Goal: Information Seeking & Learning: Learn about a topic

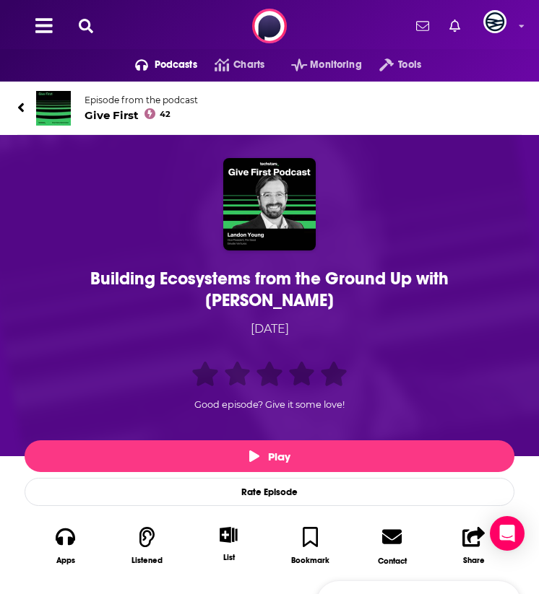
click at [120, 280] on div "Building Ecosystems from the Ground Up with Landon Young" at bounding box center [269, 289] width 482 height 43
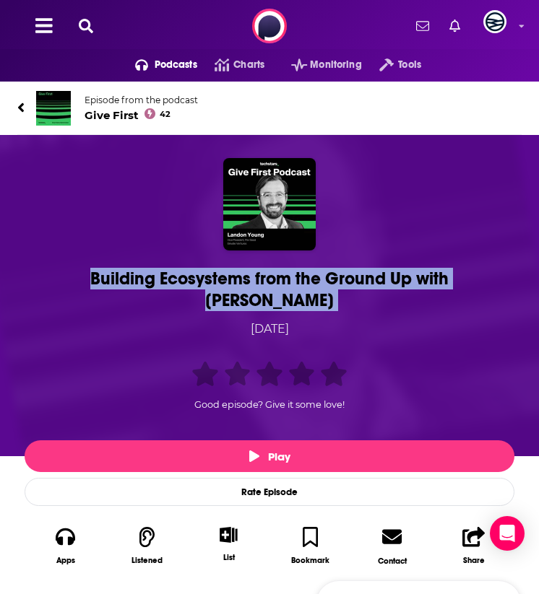
click at [120, 280] on div "Building Ecosystems from the Ground Up with Landon Young" at bounding box center [269, 289] width 482 height 43
copy h1 "Building Ecosystems from the Ground Up with Landon Young"
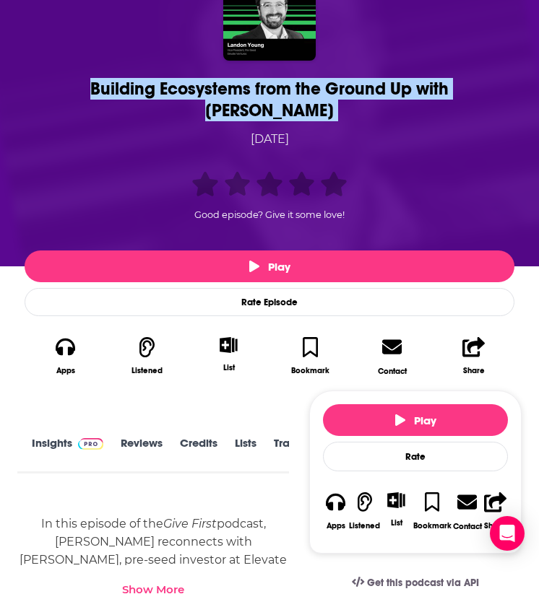
scroll to position [2, 38]
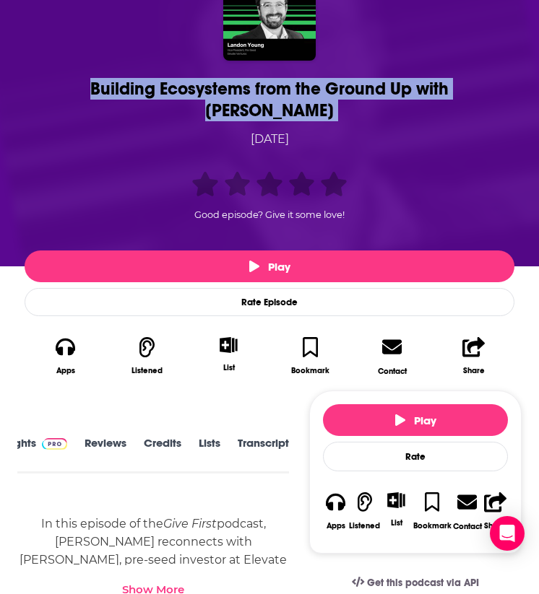
click at [243, 437] on link "Transcript" at bounding box center [263, 453] width 51 height 32
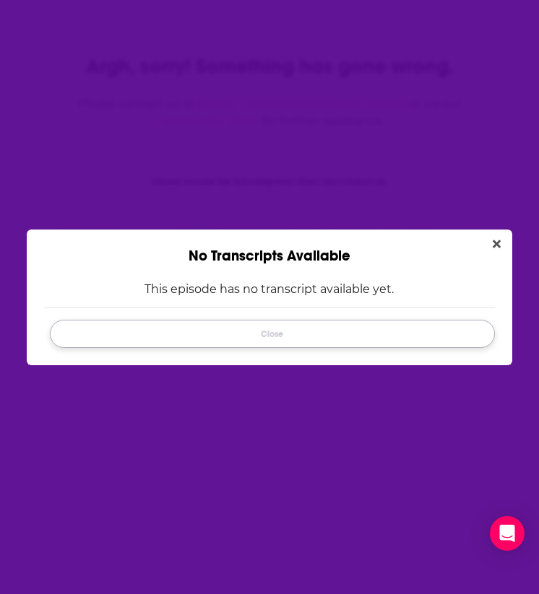
click at [339, 335] on button "Close" at bounding box center [272, 334] width 445 height 28
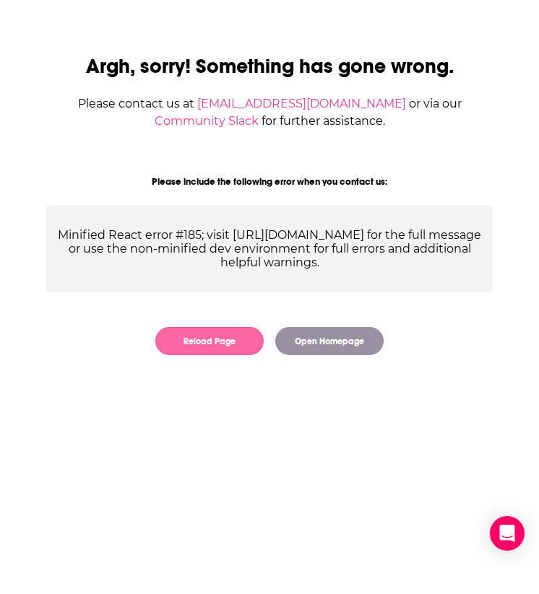
click at [238, 351] on button "Reload Page" at bounding box center [209, 341] width 108 height 28
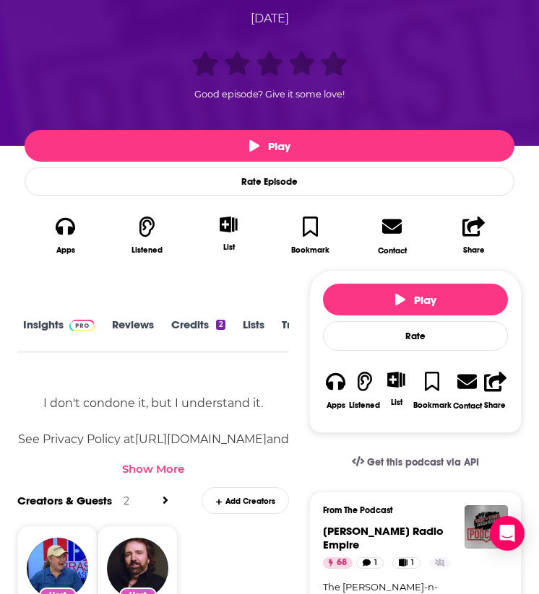
scroll to position [0, 46]
click at [249, 327] on link "Transcript" at bounding box center [263, 334] width 51 height 32
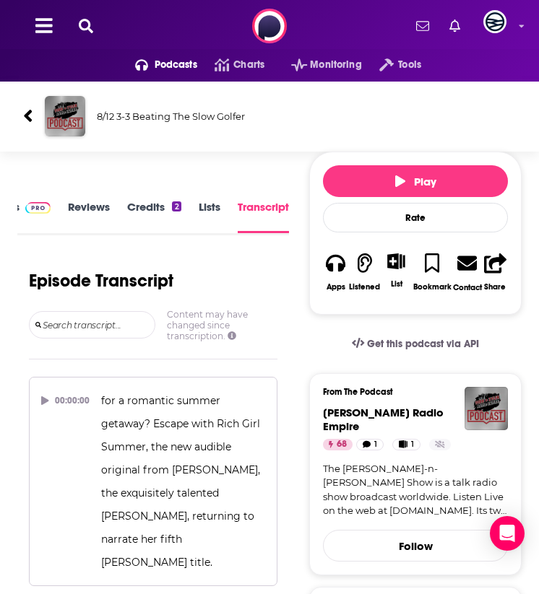
scroll to position [2478, 0]
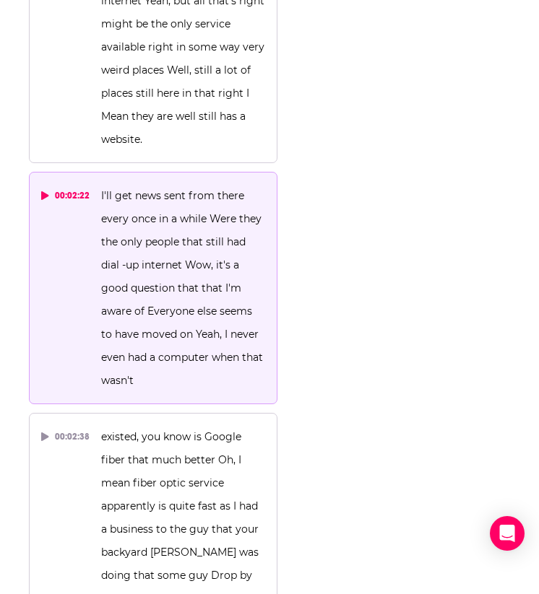
click at [50, 172] on button "00:02:22 I'll get news sent from there every once in a while Were they the only…" at bounding box center [153, 288] width 248 height 233
click at [50, 184] on div "00:02:22" at bounding box center [65, 195] width 48 height 23
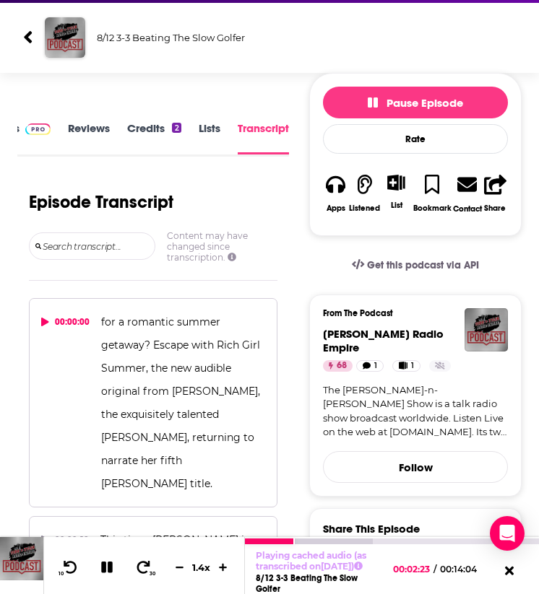
scroll to position [0, 0]
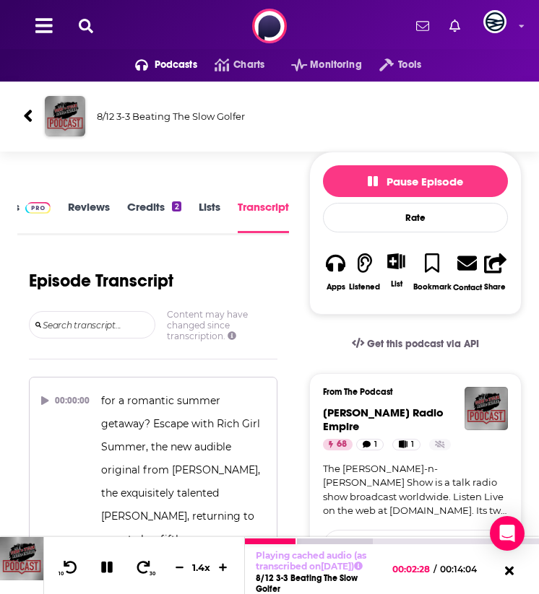
drag, startPoint x: 262, startPoint y: 105, endPoint x: 154, endPoint y: 109, distance: 108.4
click at [156, 109] on div "8/12 3-3 Beating The Slow Golfer" at bounding box center [270, 117] width 516 height 70
click at [154, 115] on h3 "8/12 3-3 Beating The Slow Golfer" at bounding box center [306, 116] width 419 height 12
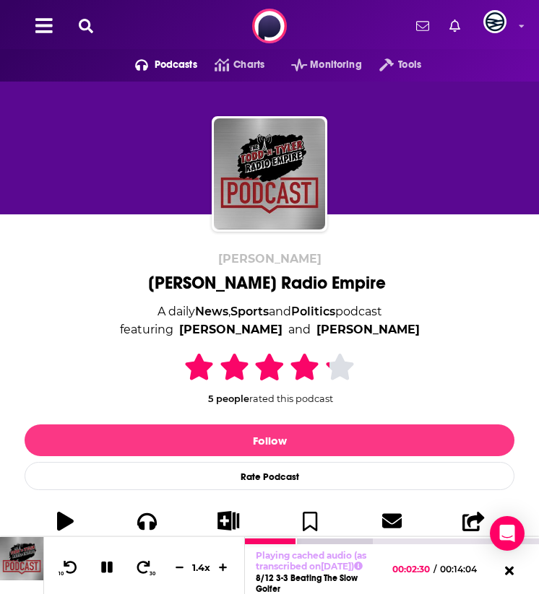
click at [154, 115] on div at bounding box center [269, 163] width 504 height 116
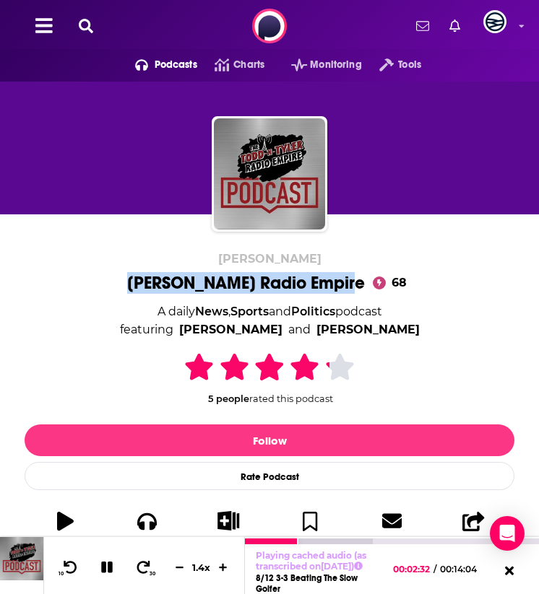
drag, startPoint x: 134, startPoint y: 279, endPoint x: 347, endPoint y: 280, distance: 213.7
click at [347, 280] on div "Todd n Tyler Todd N Tyler Radio Empire 68 A daily News , Sports and Politics po…" at bounding box center [270, 405] width 490 height 307
copy h1 "Todd N Tyler Radio Empire"
click at [108, 562] on icon at bounding box center [107, 568] width 12 height 12
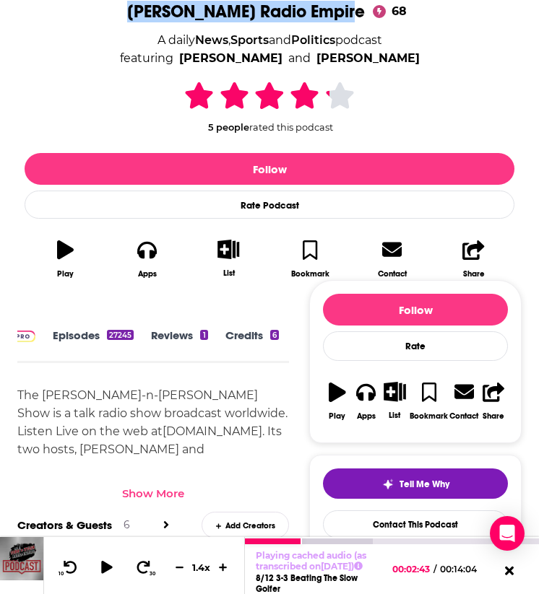
scroll to position [0, 217]
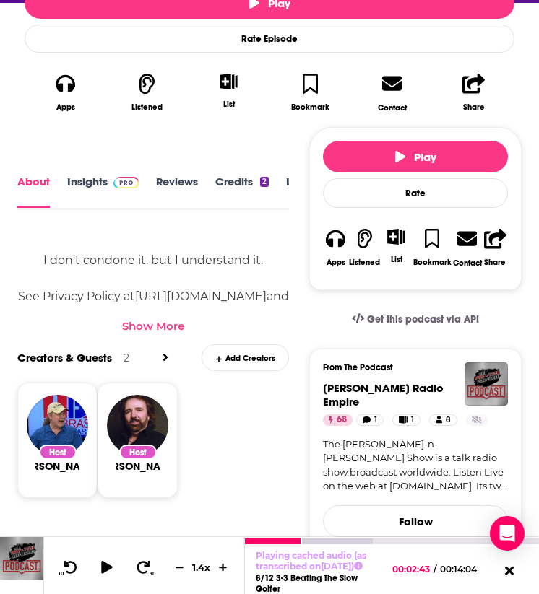
scroll to position [0, 110]
click at [262, 181] on link "Transcript" at bounding box center [245, 191] width 51 height 32
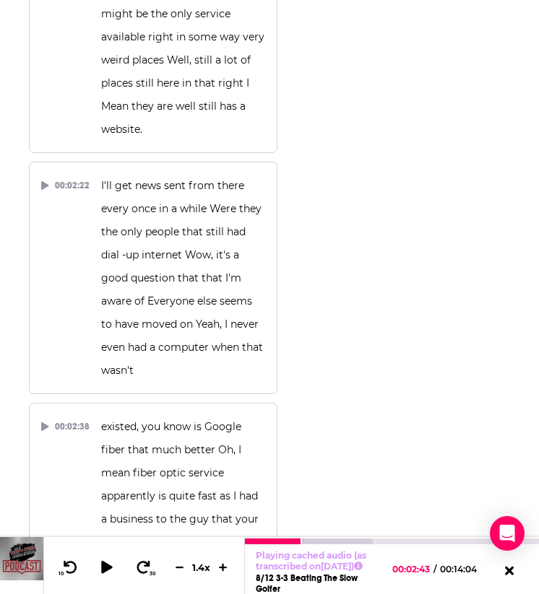
scroll to position [2491, 0]
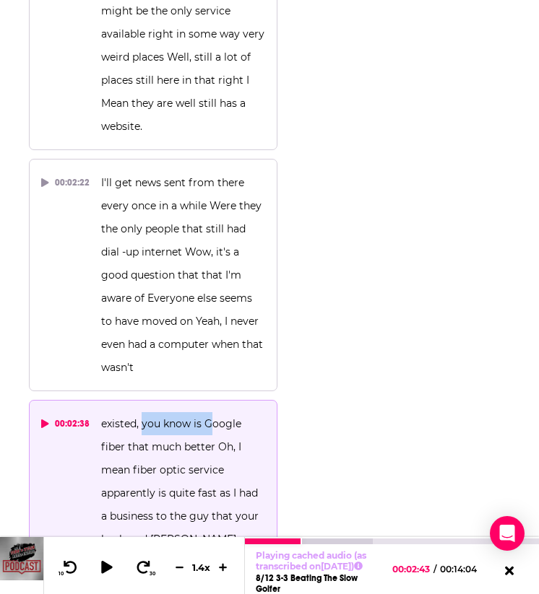
drag, startPoint x: 140, startPoint y: 282, endPoint x: 207, endPoint y: 291, distance: 67.0
click at [207, 412] on p "existed, you know is Google fiber that much better Oh, I mean fiber optic servi…" at bounding box center [183, 516] width 165 height 208
click at [191, 417] on span "existed, you know is Google fiber that much better Oh, I mean fiber optic servi…" at bounding box center [184, 516] width 166 height 198
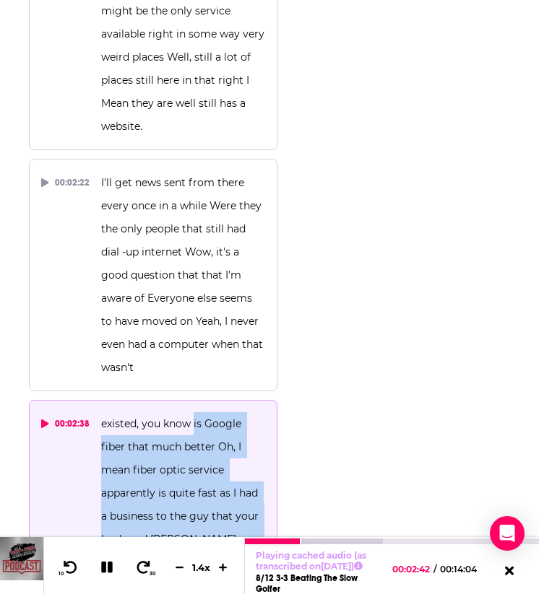
drag, startPoint x: 192, startPoint y: 285, endPoint x: 192, endPoint y: 464, distance: 178.4
click at [192, 464] on p "existed, you know is Google fiber that much better Oh, I mean fiber optic servi…" at bounding box center [183, 516] width 165 height 208
copy span "is Google fiber that much better Oh, I mean fiber optic service apparently is q…"
click at [105, 566] on icon at bounding box center [106, 567] width 17 height 14
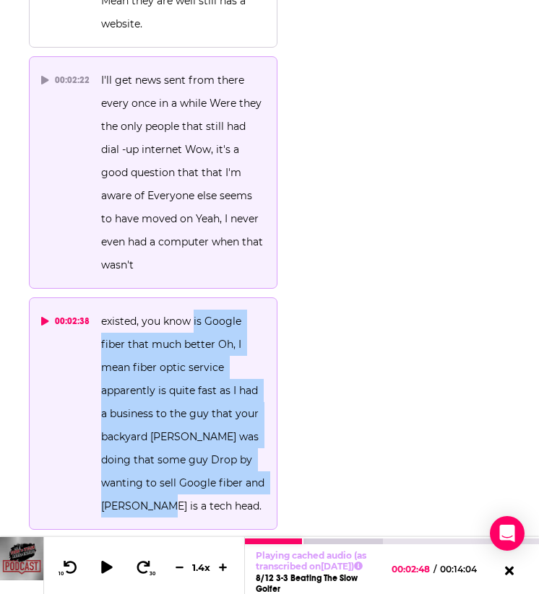
scroll to position [2595, 0]
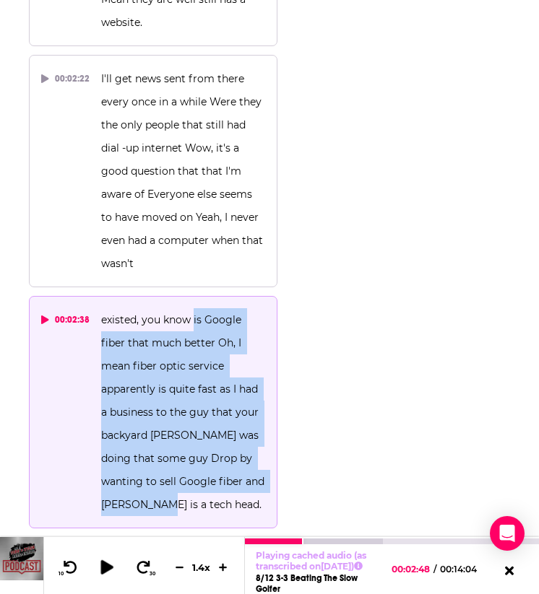
click at [102, 561] on icon at bounding box center [106, 567] width 12 height 14
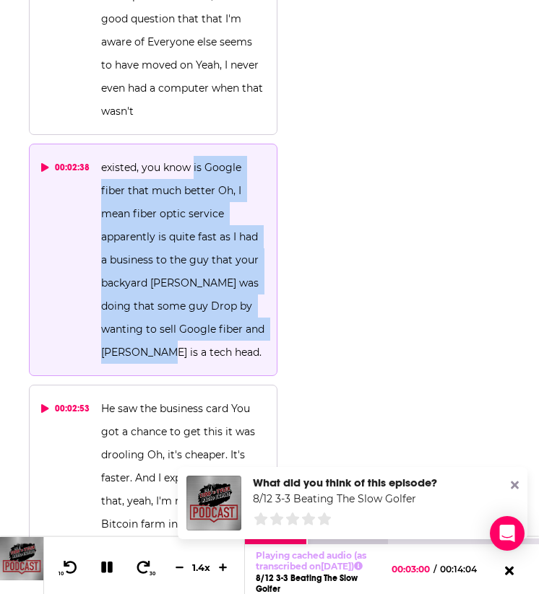
scroll to position [2746, 0]
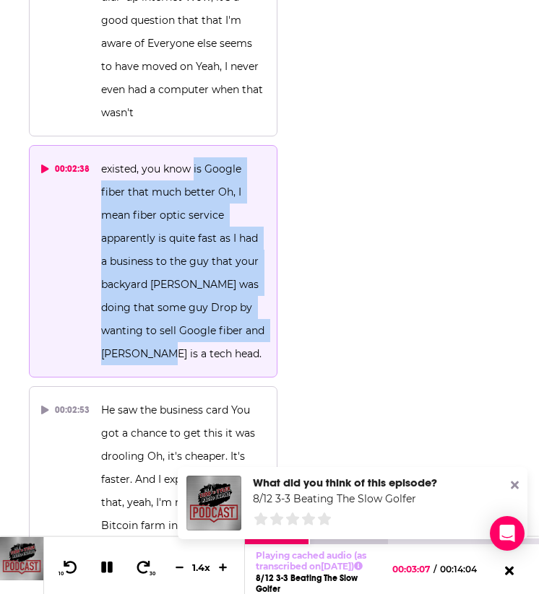
click at [110, 562] on icon at bounding box center [107, 568] width 12 height 12
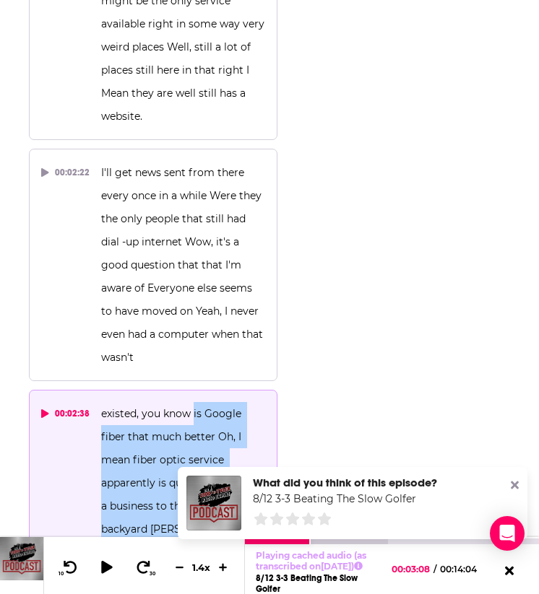
scroll to position [2503, 0]
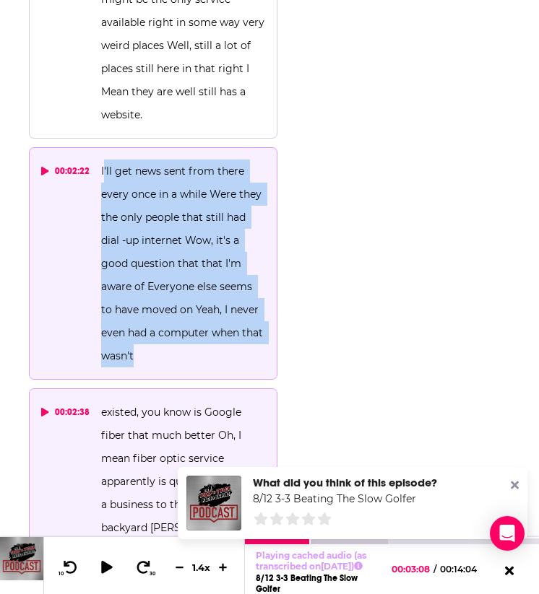
drag, startPoint x: 101, startPoint y: 34, endPoint x: 178, endPoint y: 220, distance: 200.7
click at [178, 220] on p "I'll get news sent from there every once in a while Were they the only people t…" at bounding box center [183, 264] width 165 height 208
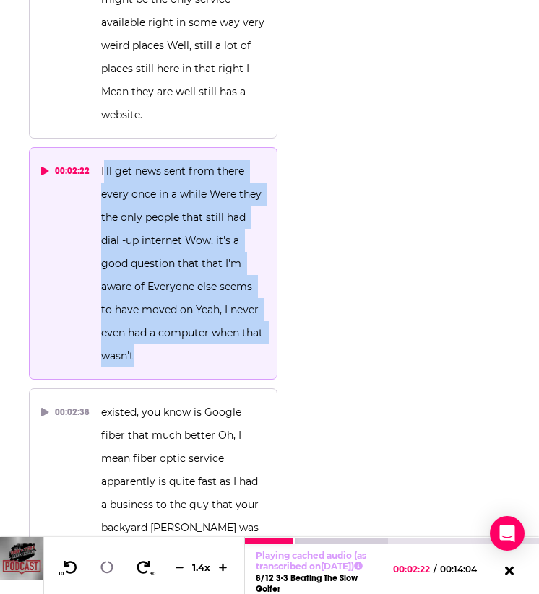
copy span "'ll get news sent from there every once in a while Were they the only people th…"
click at [108, 567] on icon at bounding box center [107, 567] width 14 height 14
click at [103, 566] on icon at bounding box center [106, 567] width 12 height 14
click at [104, 565] on icon at bounding box center [107, 568] width 12 height 12
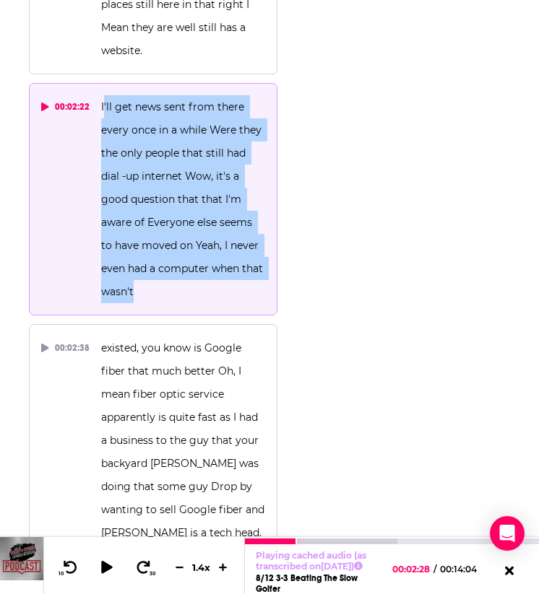
scroll to position [2585, 0]
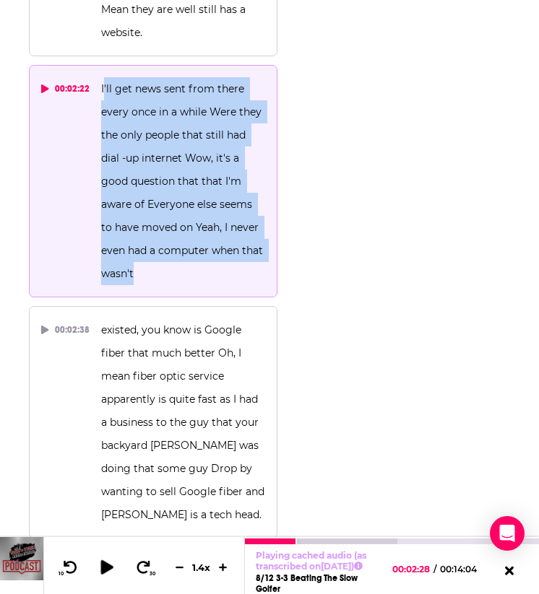
click at [102, 560] on icon at bounding box center [106, 567] width 12 height 14
click at [108, 565] on icon at bounding box center [107, 568] width 12 height 12
click at [100, 560] on icon at bounding box center [106, 567] width 18 height 14
click at [100, 561] on icon at bounding box center [107, 567] width 17 height 13
click at [78, 563] on button "10" at bounding box center [69, 568] width 30 height 20
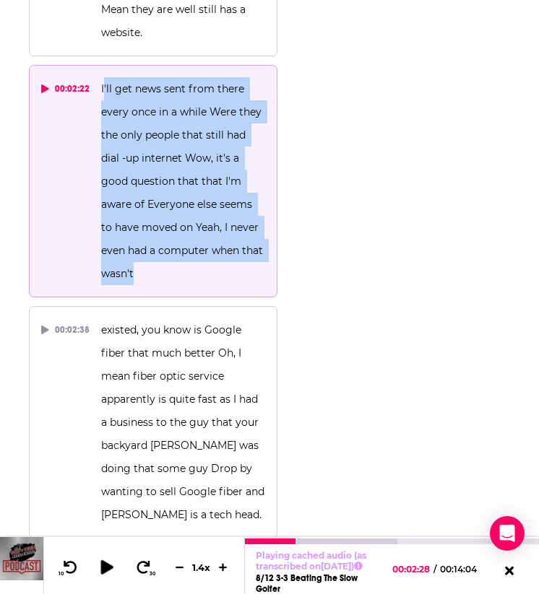
click at [97, 563] on button at bounding box center [106, 568] width 27 height 20
click at [170, 562] on button at bounding box center [179, 568] width 22 height 14
click at [177, 563] on icon at bounding box center [179, 567] width 12 height 9
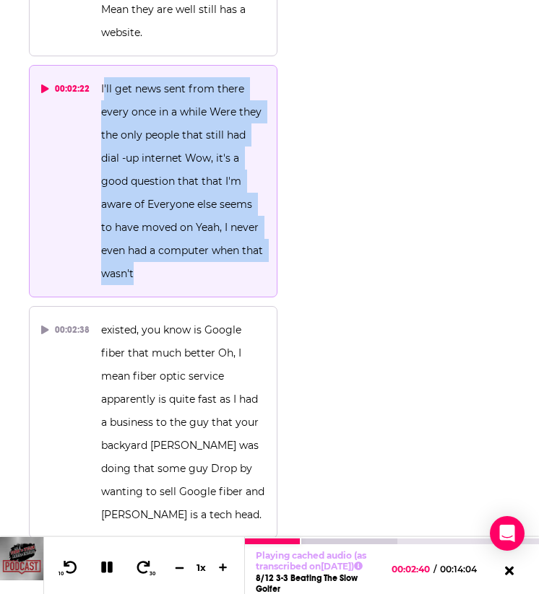
click at [177, 563] on icon at bounding box center [179, 567] width 12 height 9
click at [74, 560] on icon at bounding box center [70, 567] width 18 height 14
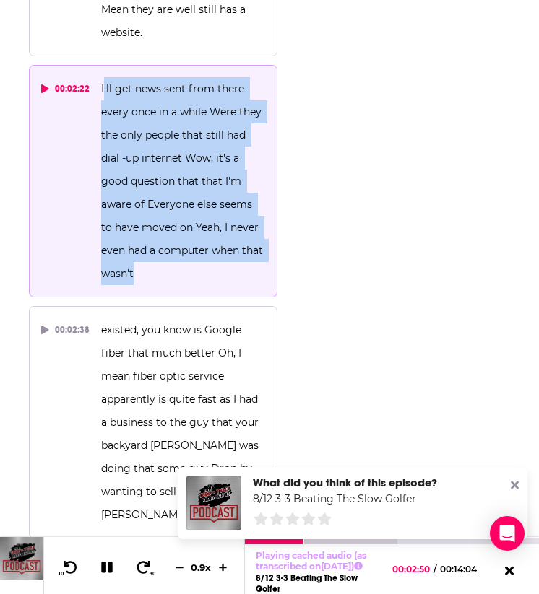
click at [109, 565] on icon at bounding box center [107, 568] width 12 height 12
click at [105, 558] on button at bounding box center [106, 568] width 27 height 20
click at [105, 559] on button at bounding box center [107, 568] width 25 height 18
click at [74, 560] on icon at bounding box center [70, 567] width 18 height 14
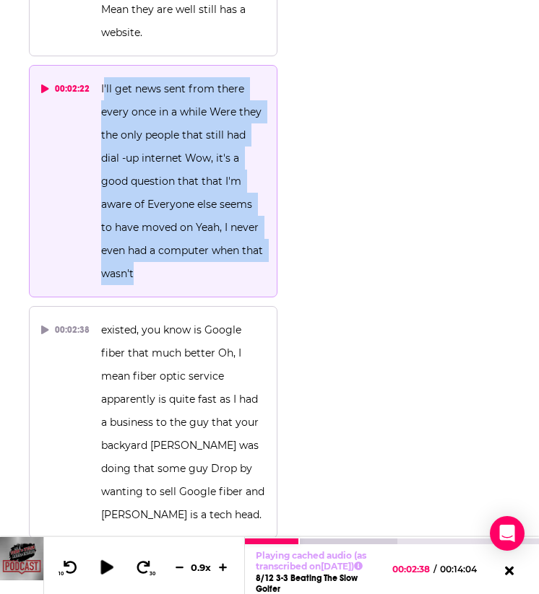
click at [117, 560] on button at bounding box center [106, 568] width 27 height 20
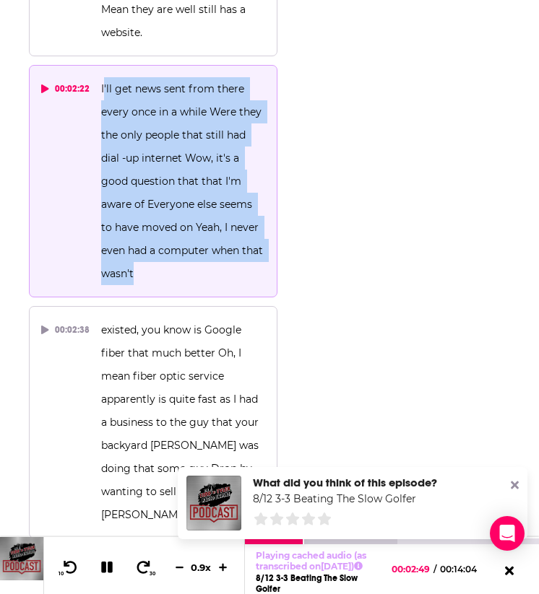
click at [103, 563] on icon at bounding box center [107, 568] width 12 height 12
click at [105, 563] on icon at bounding box center [106, 567] width 12 height 14
click at [105, 562] on icon at bounding box center [107, 568] width 12 height 12
click at [103, 563] on icon at bounding box center [106, 567] width 12 height 14
click at [103, 563] on icon at bounding box center [107, 568] width 12 height 12
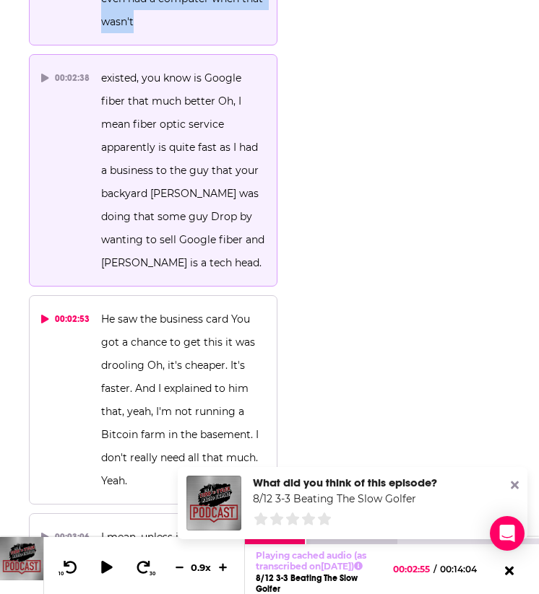
scroll to position [2849, 0]
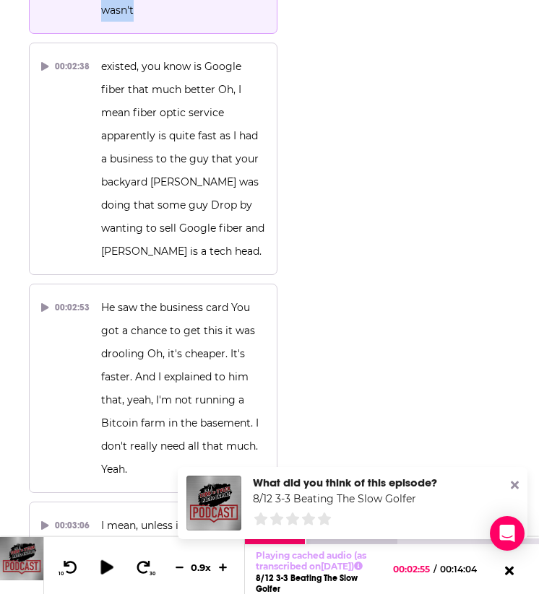
click at [105, 562] on icon at bounding box center [106, 567] width 12 height 14
click at [105, 562] on icon at bounding box center [107, 568] width 12 height 12
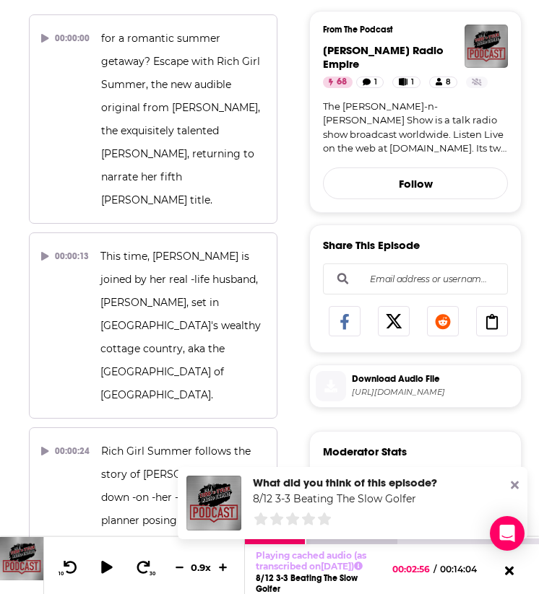
scroll to position [0, 0]
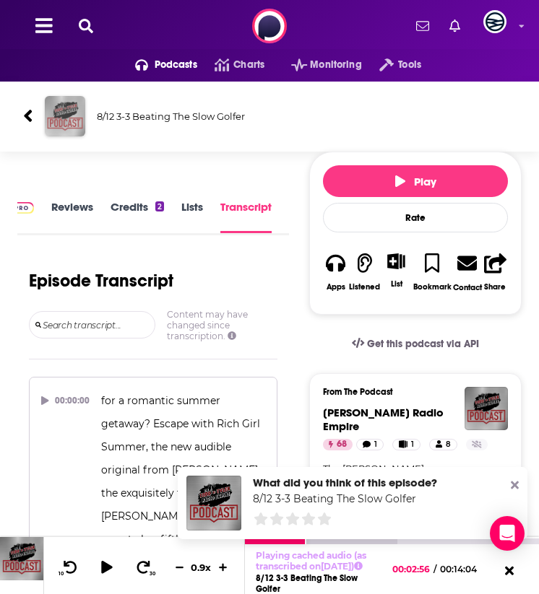
click at [64, 97] on img "8/12 3-3 Beating The Slow Golfer" at bounding box center [65, 116] width 40 height 40
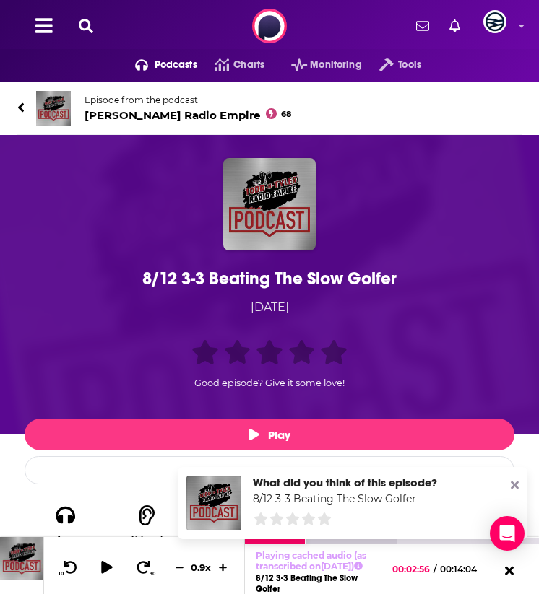
click at [86, 117] on span "Todd N Tyler Radio Empire 68" at bounding box center [187, 115] width 207 height 14
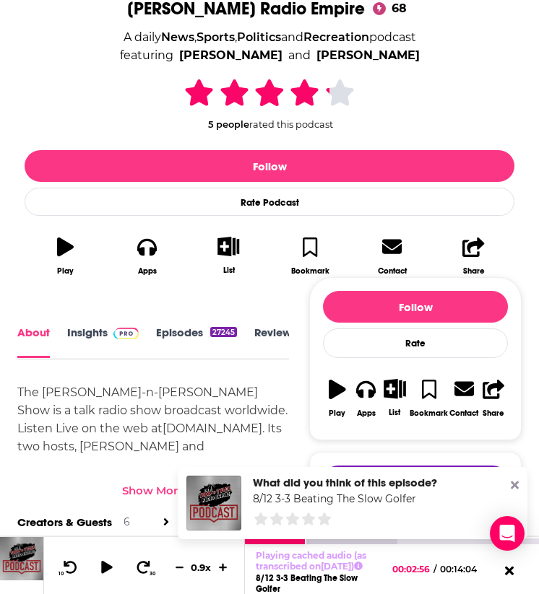
scroll to position [274, 0]
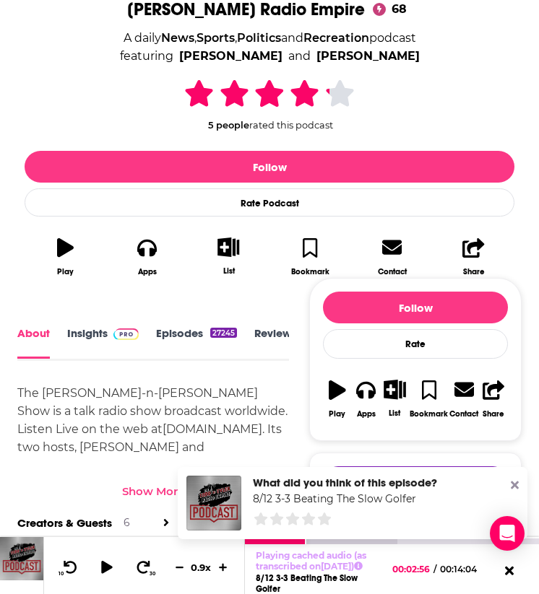
click at [99, 324] on div "About Insights Episodes 27245 Reviews 1 Credits 6 Lists 1 Similar" at bounding box center [153, 342] width 272 height 37
click at [98, 332] on link "Insights" at bounding box center [102, 342] width 71 height 32
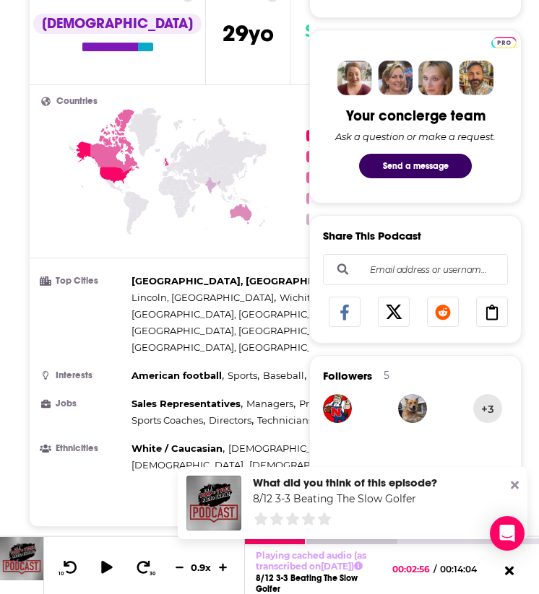
scroll to position [668, 0]
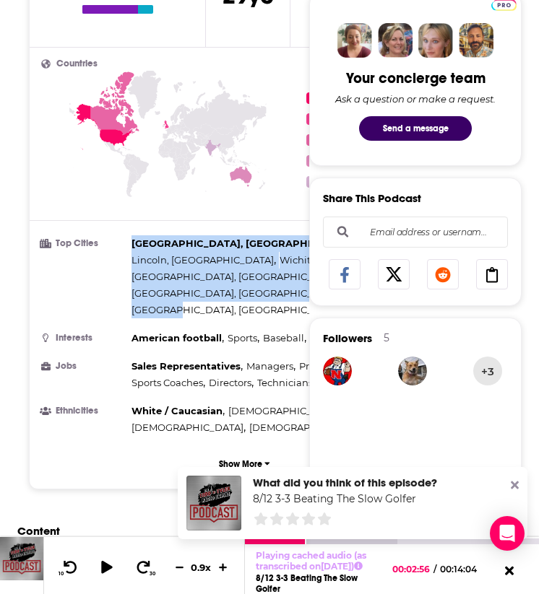
drag, startPoint x: 129, startPoint y: 230, endPoint x: 254, endPoint y: 254, distance: 127.3
click at [254, 254] on li "Top Cities Omaha, NE , Lincoln, NE , Wichita, KS , Los Angeles, CA , Des Moines…" at bounding box center [244, 276] width 407 height 83
copy div "Omaha, NE , Lincoln, NE , Wichita, KS , Los Angeles, CA , Des Moines, IA , Ames…"
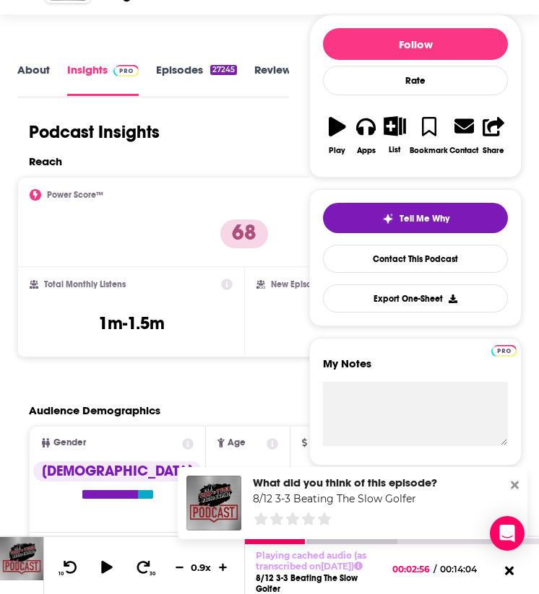
scroll to position [186, 0]
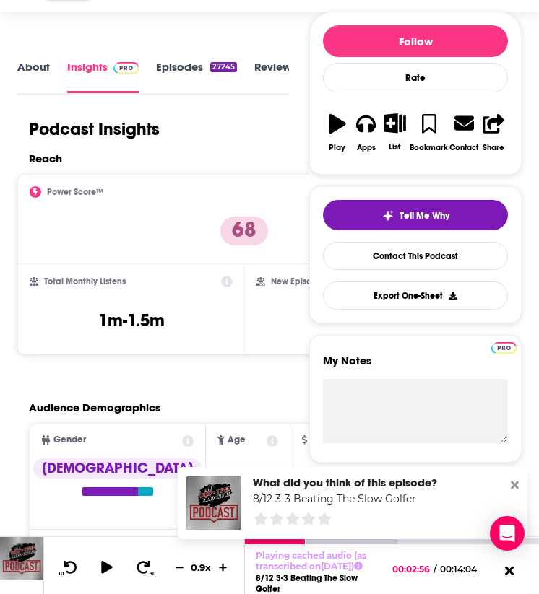
click at [43, 68] on link "About" at bounding box center [33, 76] width 32 height 33
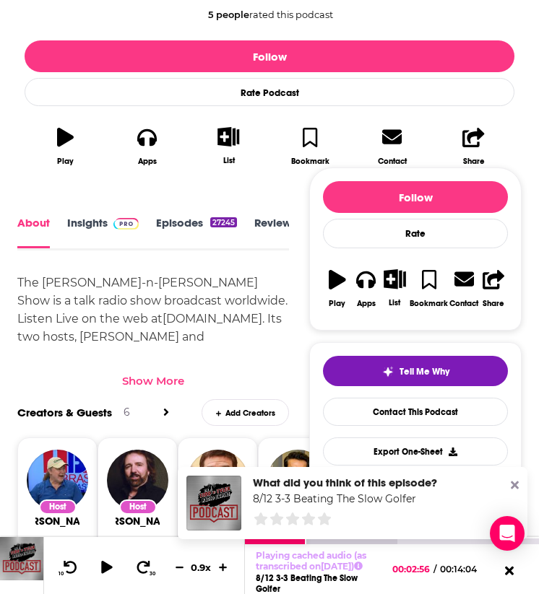
scroll to position [498, 0]
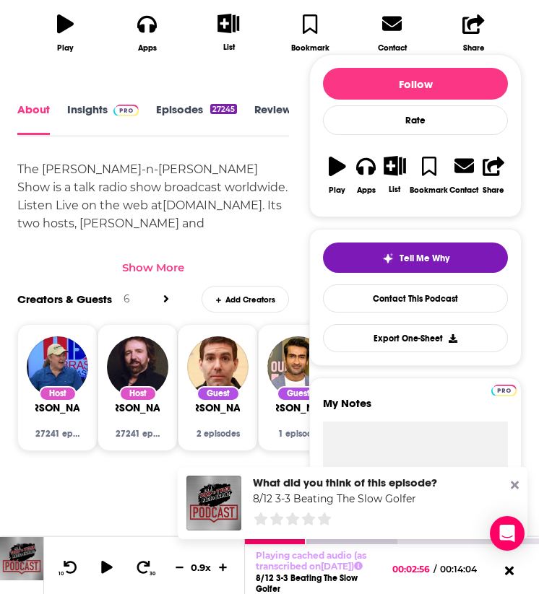
click at [161, 272] on div "Show More" at bounding box center [153, 268] width 62 height 14
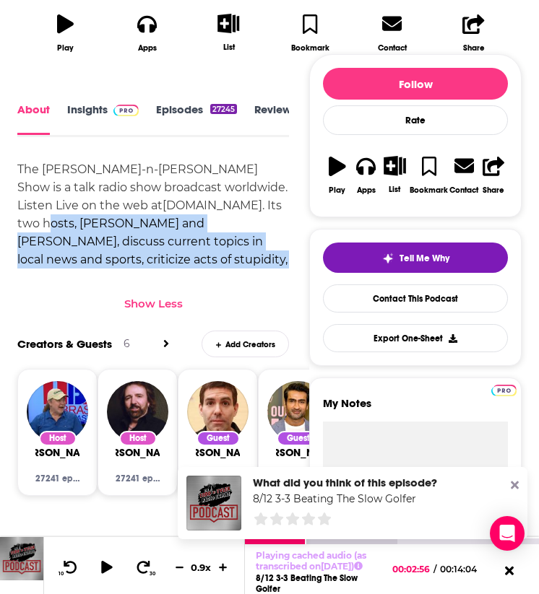
drag, startPoint x: 217, startPoint y: 203, endPoint x: 259, endPoint y: 259, distance: 70.2
click at [259, 259] on div "The Todd-n-Tyler Show is a talk radio show broadcast worldwide. Listen Live on …" at bounding box center [153, 223] width 272 height 126
copy div "osts, Todd Brandt and Mike Tyler, discuss current topics in local news and spor…"
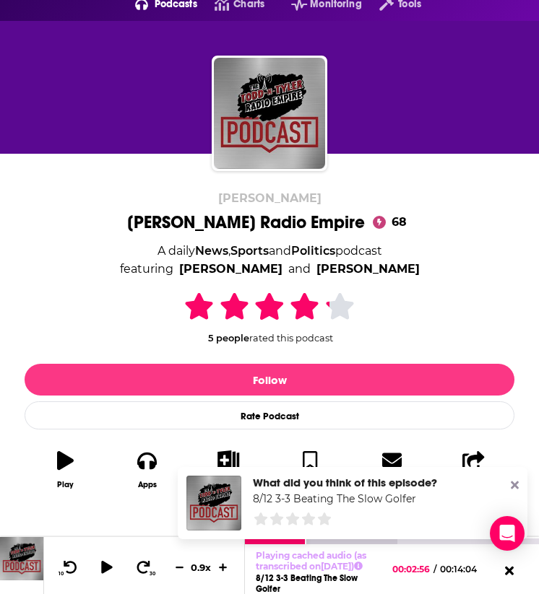
scroll to position [83, 0]
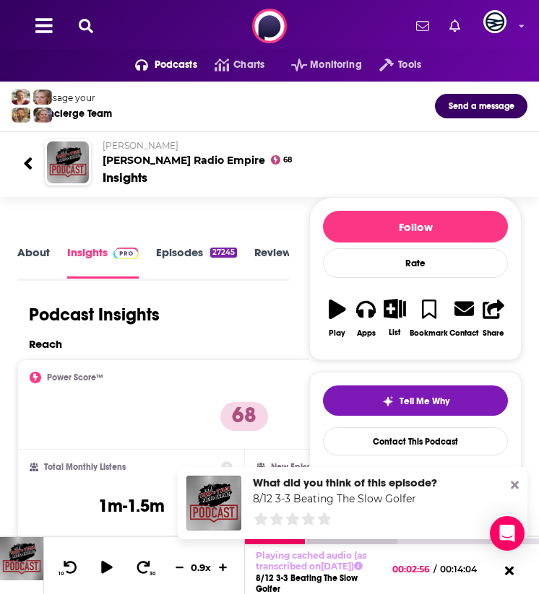
scroll to position [2, 0]
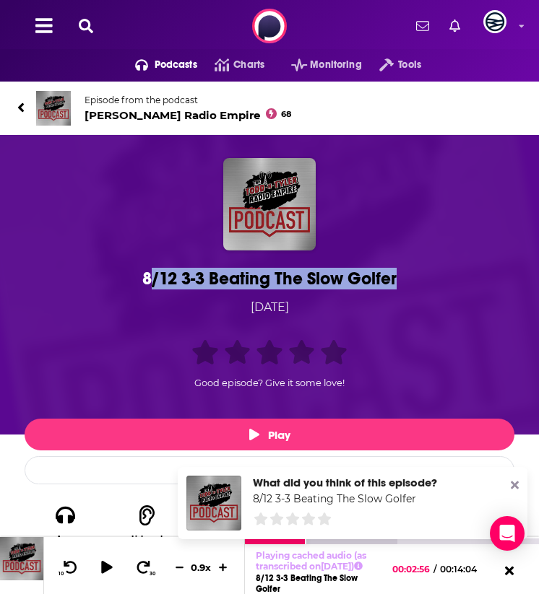
drag, startPoint x: 149, startPoint y: 284, endPoint x: 398, endPoint y: 285, distance: 249.1
click at [398, 285] on div "8/12 3-3 Beating The Slow Golfer" at bounding box center [269, 279] width 482 height 22
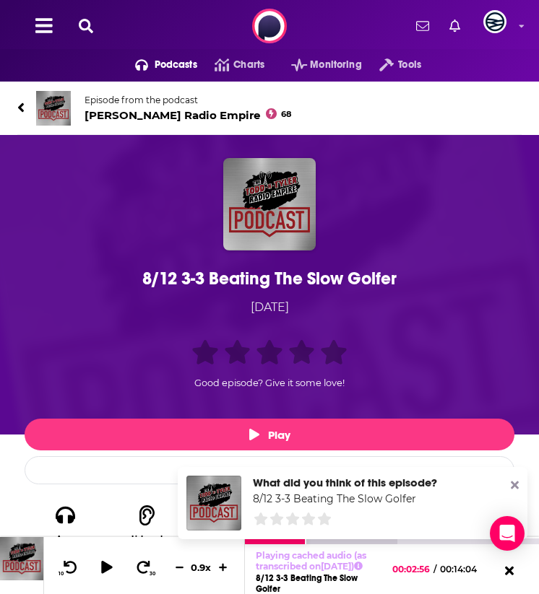
click at [381, 279] on div "8/12 3-3 Beating The Slow Golfer" at bounding box center [269, 279] width 482 height 22
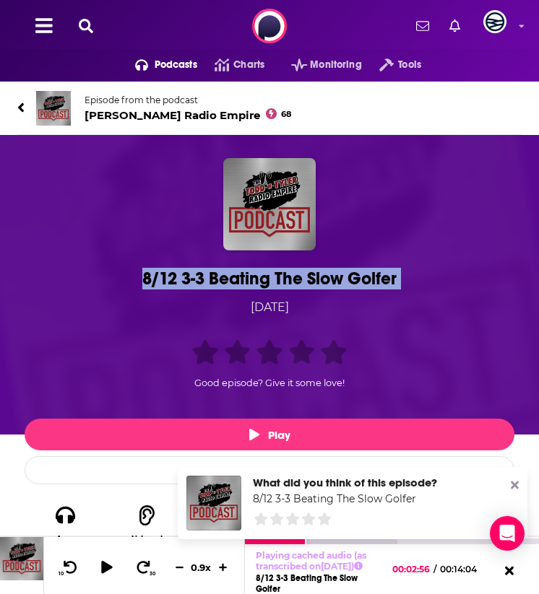
click at [381, 279] on div "8/12 3-3 Beating The Slow Golfer" at bounding box center [269, 279] width 482 height 22
copy h1 "8/12 3-3 Beating The Slow Golfer"
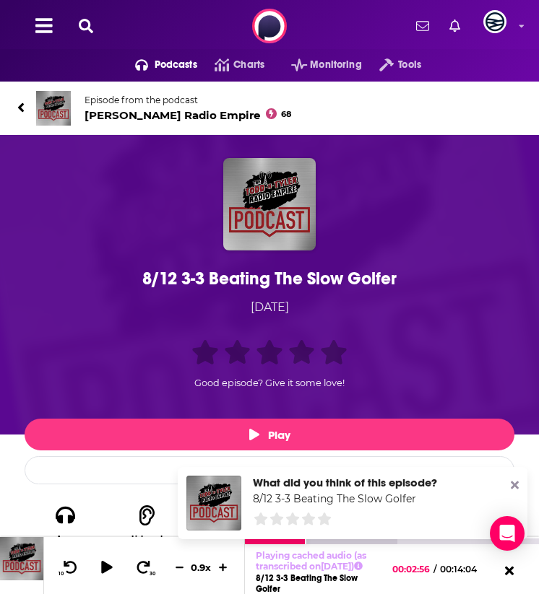
click at [111, 257] on div "8/12 3-3 Beating The Slow Golfer Tuesday, 12th August 2025 Good episode? Give i…" at bounding box center [269, 287] width 504 height 259
click at [152, 279] on div "8/12 3-3 Beating The Slow Golfer" at bounding box center [269, 279] width 482 height 22
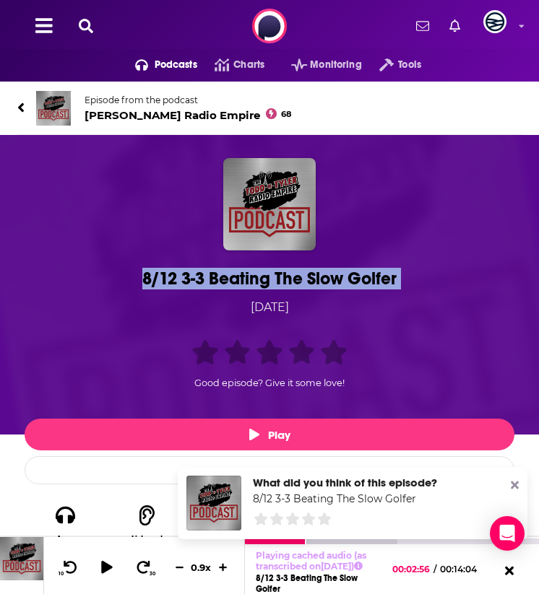
click at [152, 279] on div "8/12 3-3 Beating The Slow Golfer" at bounding box center [269, 279] width 482 height 22
copy h1 "8/12 3-3 Beating The Slow Golfer"
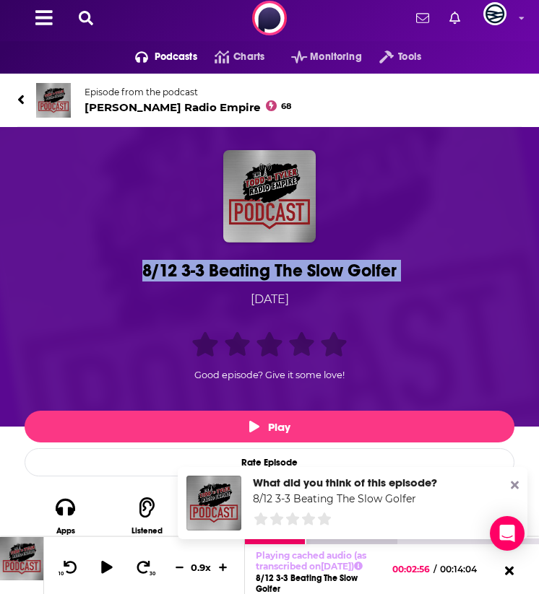
scroll to position [15, 0]
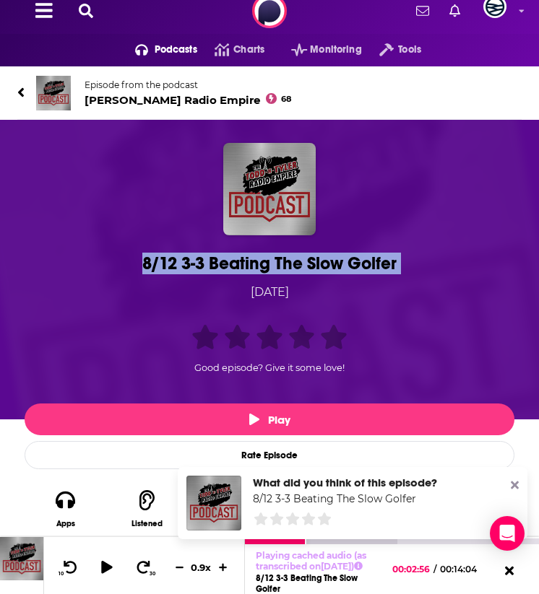
click at [22, 87] on icon at bounding box center [20, 92] width 7 height 14
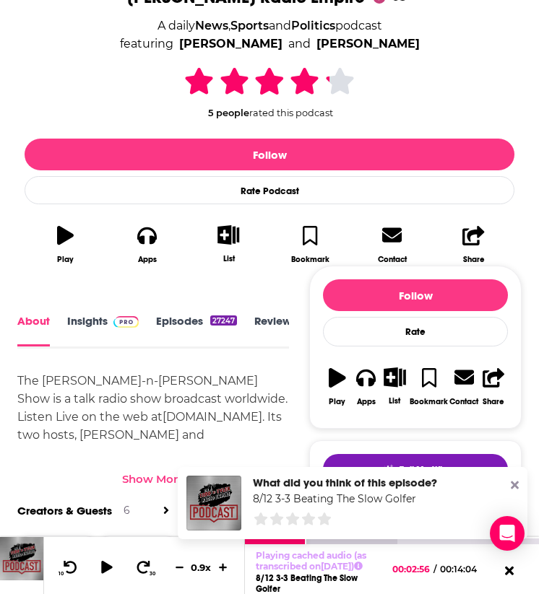
scroll to position [405, 0]
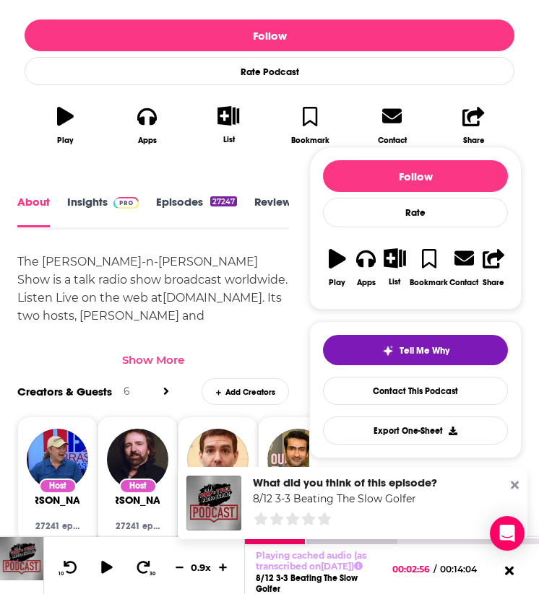
click at [92, 203] on link "Insights" at bounding box center [102, 211] width 71 height 32
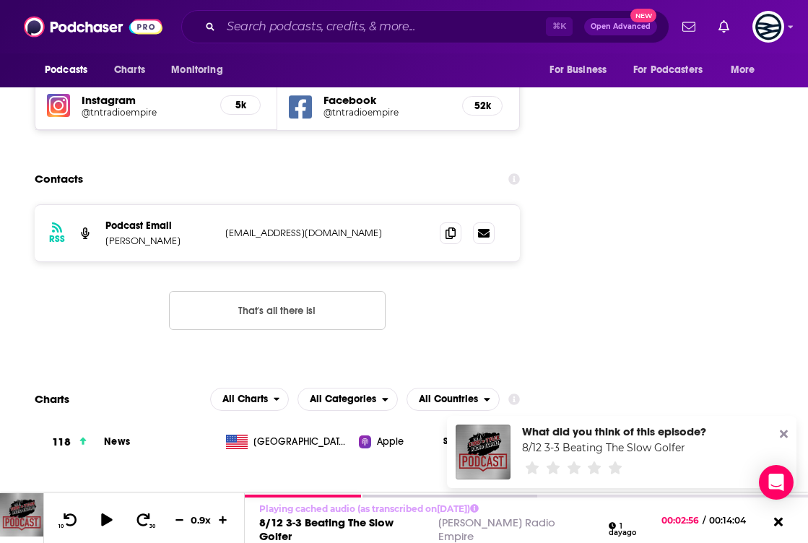
scroll to position [1714, 0]
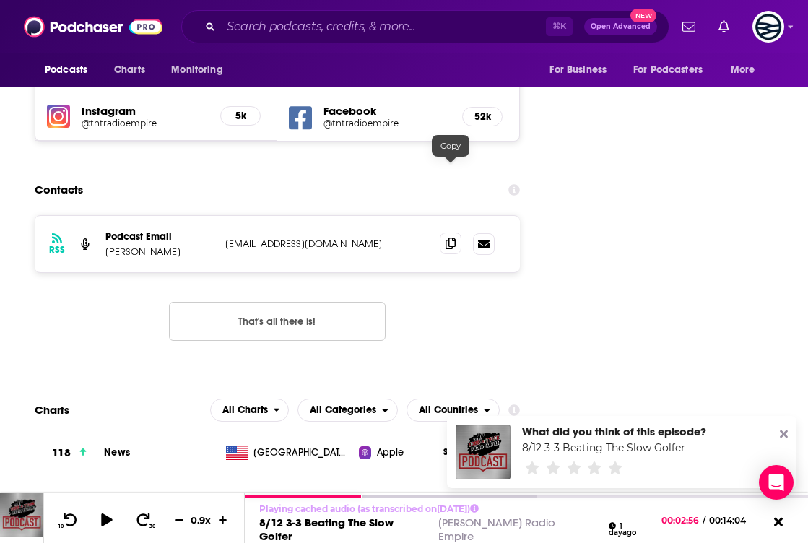
click at [453, 238] on icon at bounding box center [451, 244] width 10 height 12
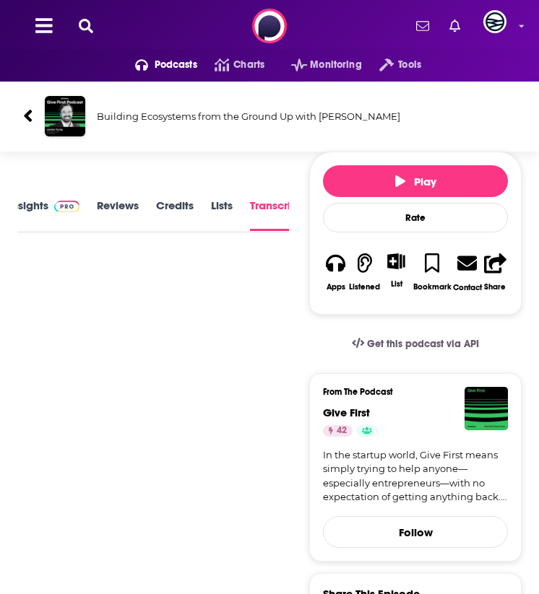
scroll to position [0, 94]
click at [242, 209] on link "Transcript" at bounding box center [245, 215] width 51 height 31
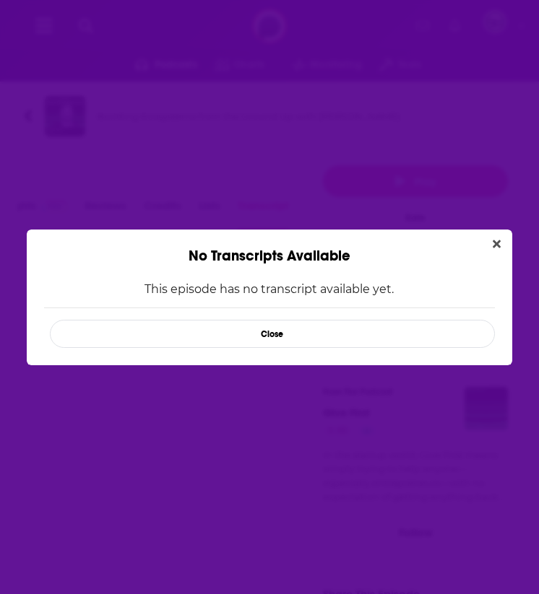
scroll to position [0, 0]
click at [264, 329] on button "Close" at bounding box center [272, 334] width 445 height 28
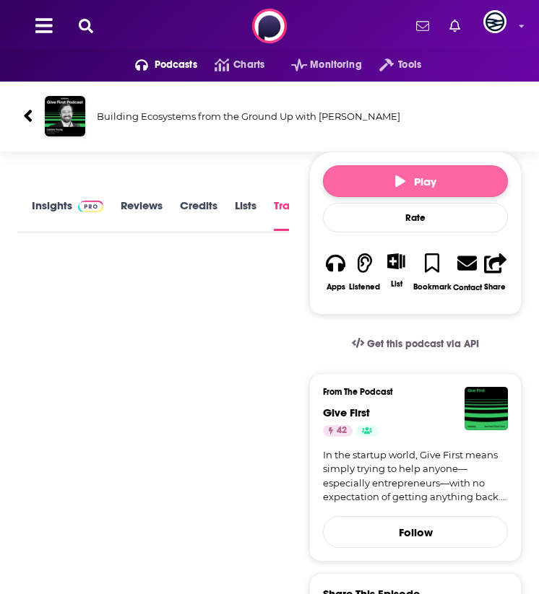
click at [373, 177] on button "Play" at bounding box center [415, 181] width 185 height 32
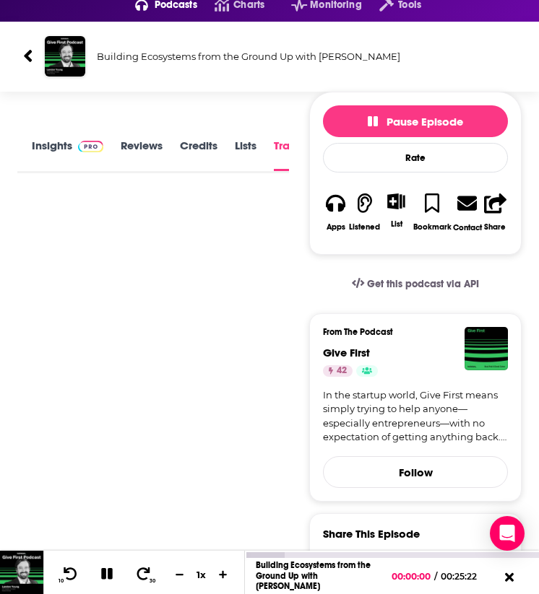
scroll to position [63, 0]
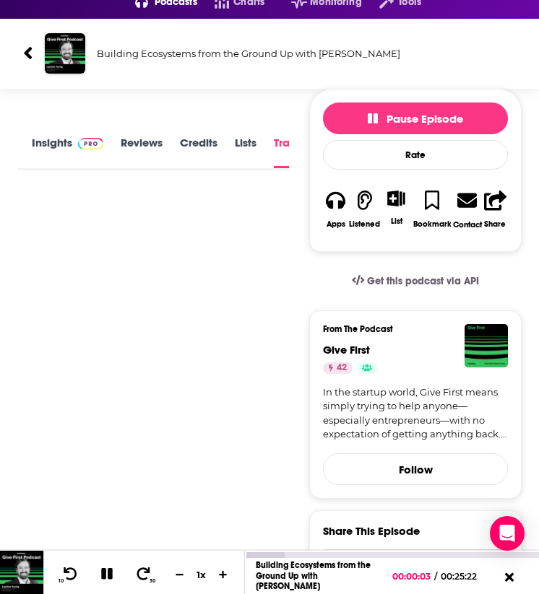
click at [207, 578] on div "1 x" at bounding box center [201, 575] width 25 height 12
click at [199, 571] on div "1 x" at bounding box center [201, 575] width 25 height 12
click at [201, 576] on div "1 x" at bounding box center [201, 575] width 25 height 12
click at [200, 573] on div "1 x" at bounding box center [201, 575] width 25 height 12
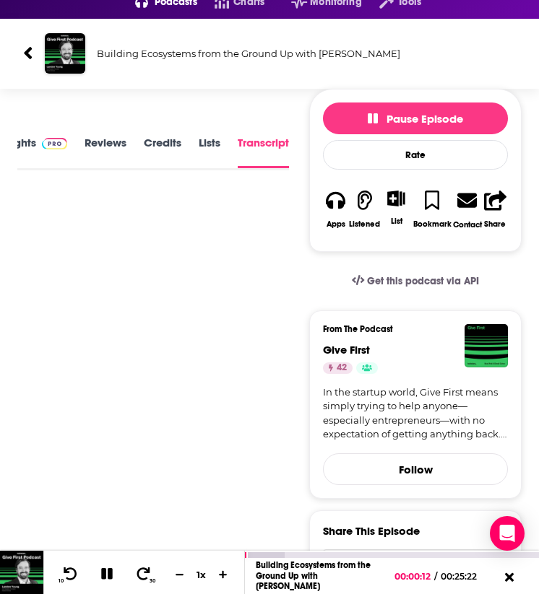
click at [200, 573] on div "1 x" at bounding box center [201, 575] width 25 height 12
click at [213, 573] on button at bounding box center [223, 575] width 22 height 14
click at [222, 573] on icon at bounding box center [223, 574] width 9 height 9
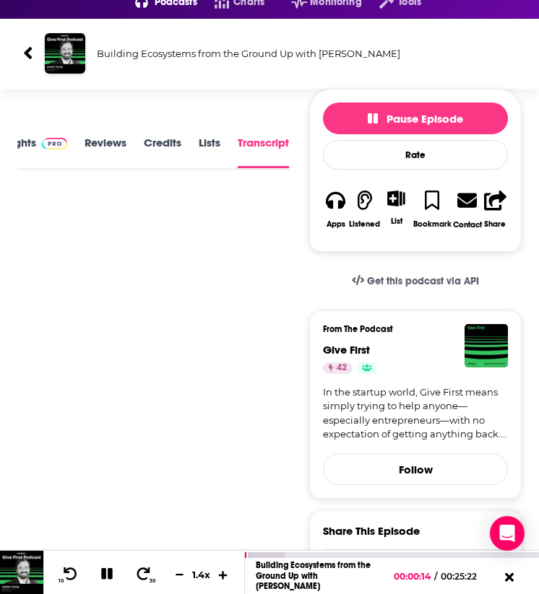
click at [222, 573] on icon at bounding box center [223, 574] width 9 height 9
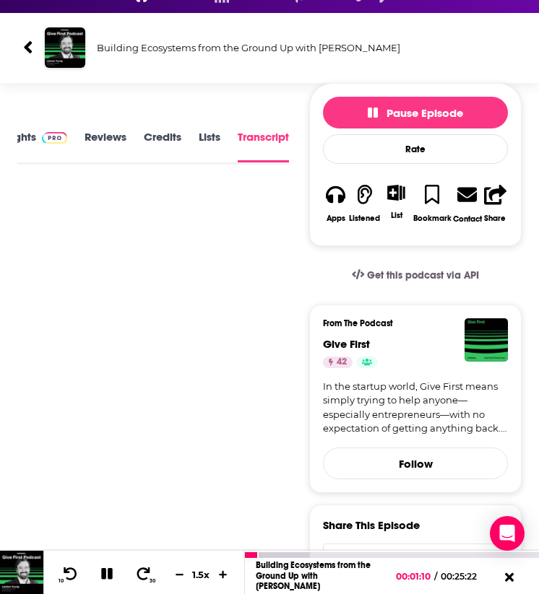
scroll to position [0, 0]
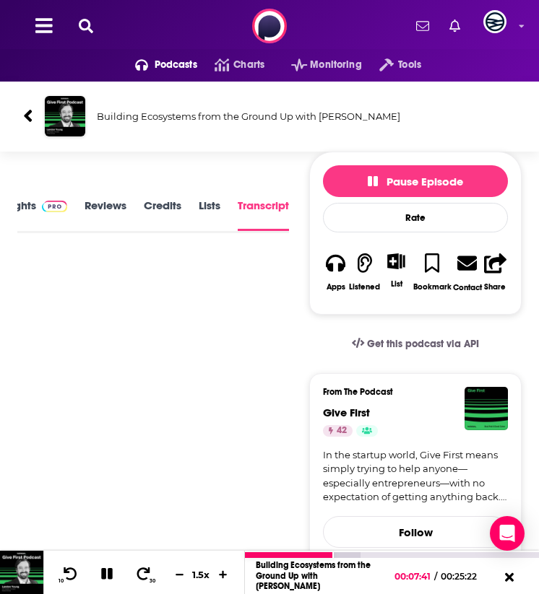
click at [349, 573] on link "Building Ecosystems from the Ground Up with [PERSON_NAME]" at bounding box center [313, 575] width 115 height 31
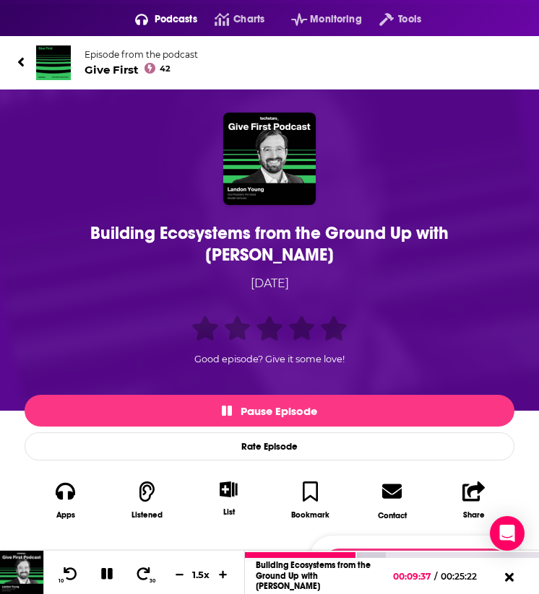
scroll to position [46, 0]
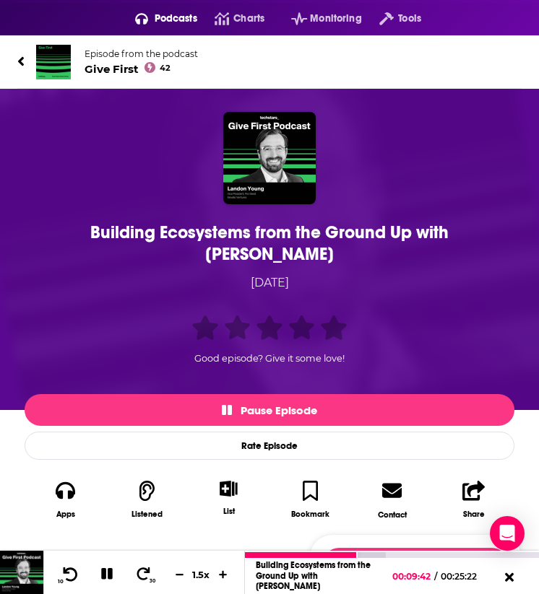
click at [71, 569] on icon at bounding box center [71, 574] width 14 height 14
click at [70, 574] on icon at bounding box center [70, 574] width 18 height 14
click at [178, 578] on icon at bounding box center [179, 574] width 12 height 9
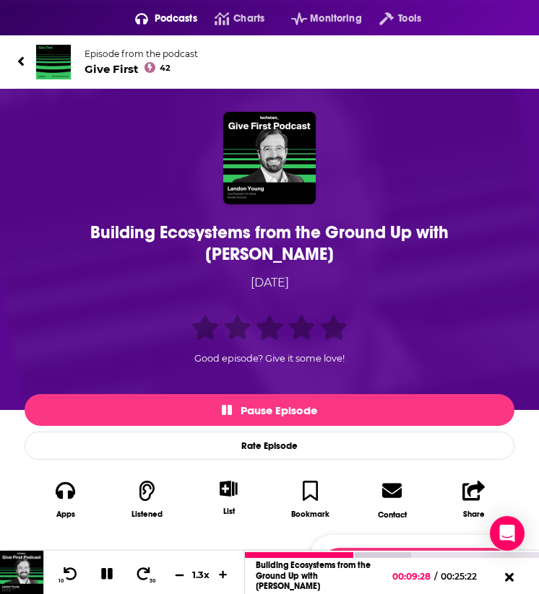
click at [178, 578] on icon at bounding box center [179, 574] width 12 height 9
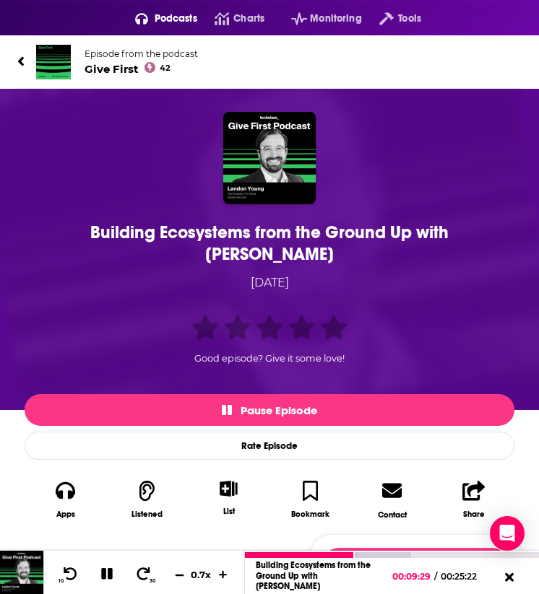
click at [178, 578] on icon at bounding box center [179, 574] width 12 height 9
click at [225, 574] on icon at bounding box center [223, 574] width 9 height 9
click at [112, 583] on button at bounding box center [107, 575] width 25 height 18
click at [74, 569] on icon at bounding box center [70, 574] width 18 height 14
click at [112, 572] on icon at bounding box center [106, 574] width 18 height 14
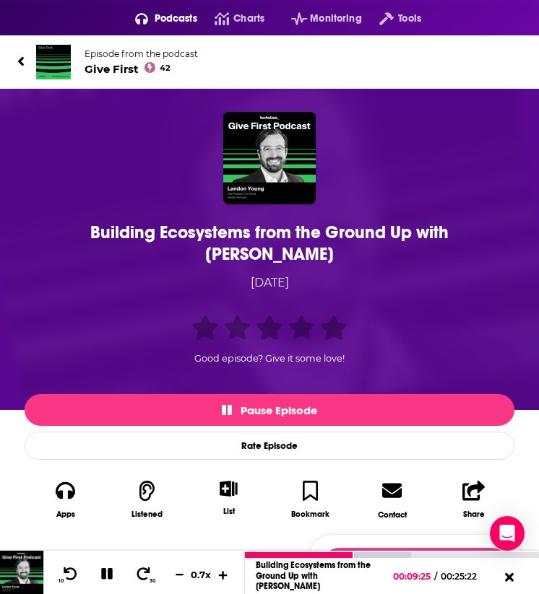
click at [230, 574] on button at bounding box center [223, 575] width 22 height 14
click at [111, 569] on icon at bounding box center [107, 574] width 12 height 12
click at [109, 570] on icon at bounding box center [106, 574] width 18 height 14
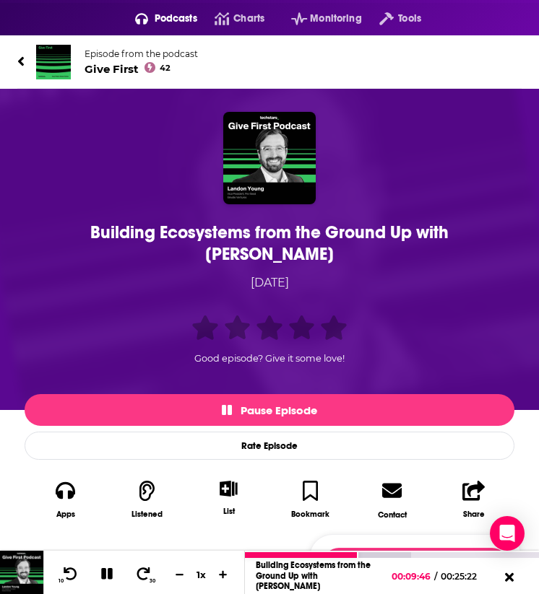
click at [105, 573] on icon at bounding box center [107, 574] width 12 height 12
click at [104, 572] on icon at bounding box center [106, 574] width 12 height 14
click at [104, 572] on icon at bounding box center [107, 574] width 12 height 12
click at [104, 572] on icon at bounding box center [106, 574] width 12 height 14
click at [223, 578] on icon at bounding box center [223, 574] width 9 height 9
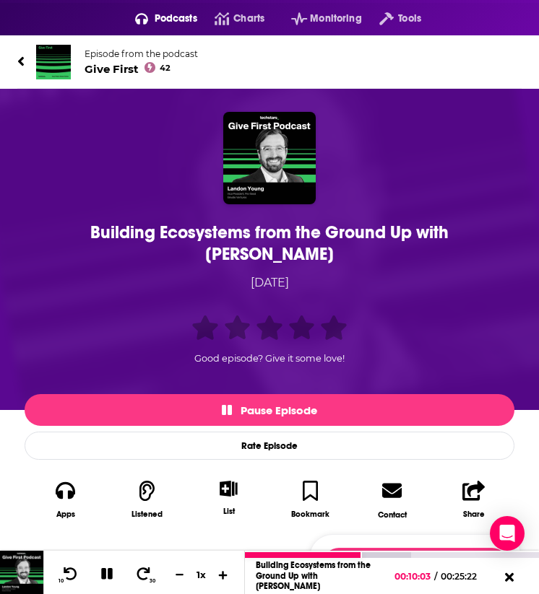
click at [223, 578] on icon at bounding box center [223, 574] width 12 height 9
click at [98, 232] on div "Building Ecosystems from the Ground Up with [PERSON_NAME]" at bounding box center [269, 243] width 482 height 43
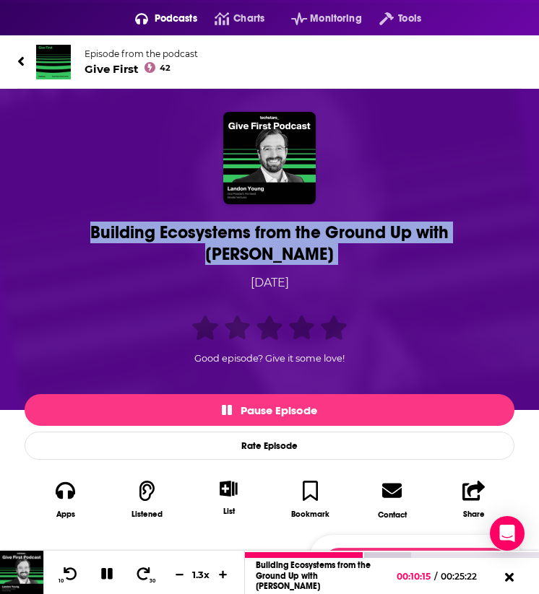
click at [98, 232] on div "Building Ecosystems from the Ground Up with [PERSON_NAME]" at bounding box center [269, 243] width 482 height 43
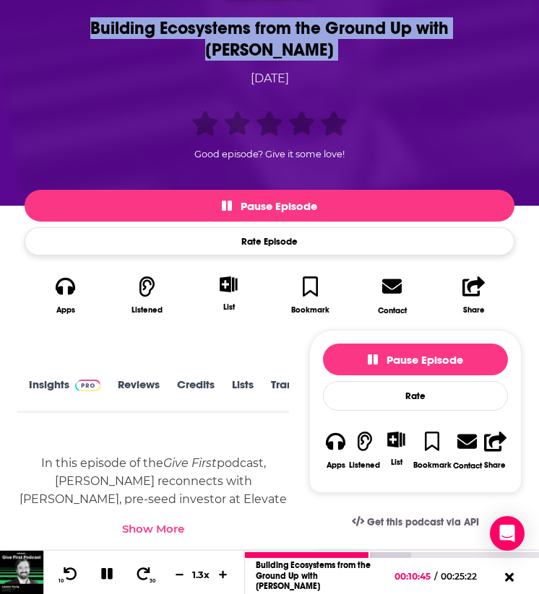
scroll to position [297, 0]
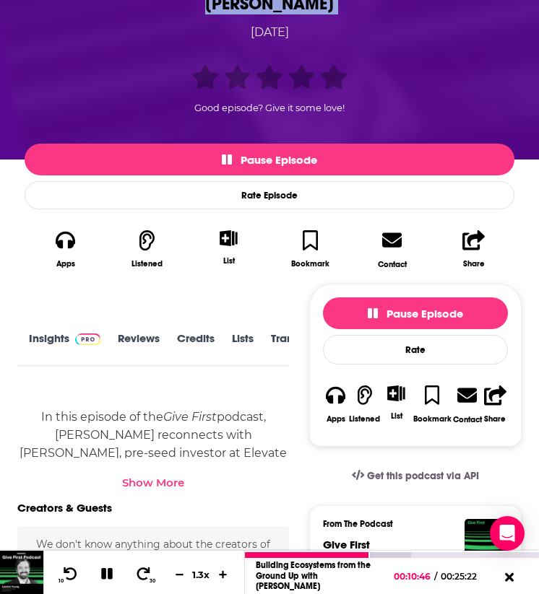
click at [75, 334] on img at bounding box center [87, 340] width 25 height 12
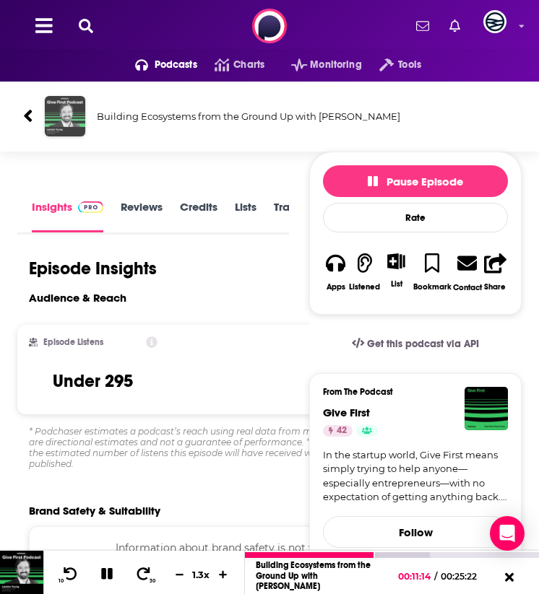
click at [58, 112] on img "Building Ecosystems from the Ground Up with Landon Young" at bounding box center [65, 116] width 40 height 40
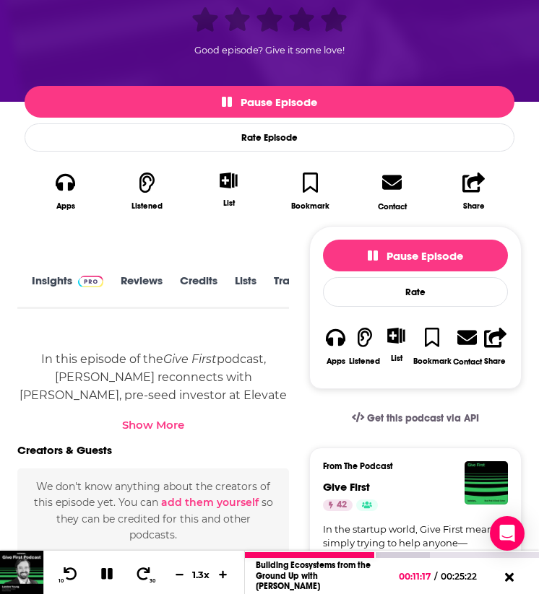
scroll to position [367, 0]
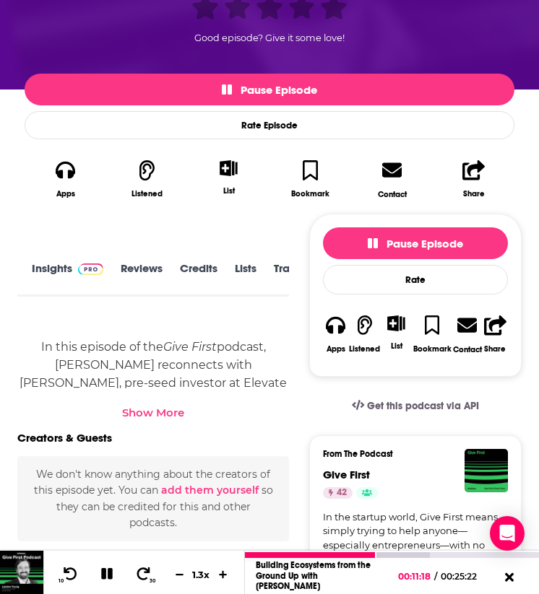
click at [60, 262] on link "Insights" at bounding box center [67, 278] width 71 height 32
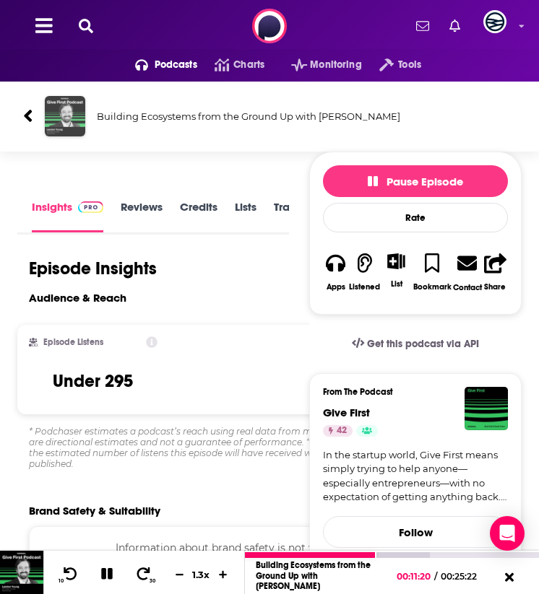
click at [69, 132] on img "Building Ecosystems from the Ground Up with Landon Young" at bounding box center [65, 116] width 40 height 40
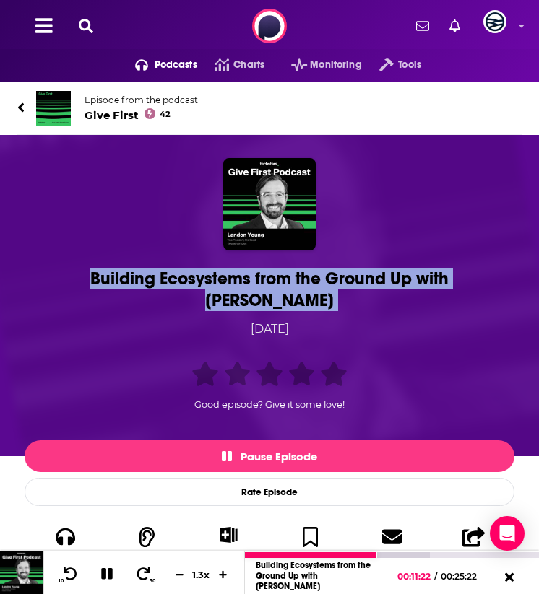
click at [55, 116] on img at bounding box center [53, 108] width 35 height 35
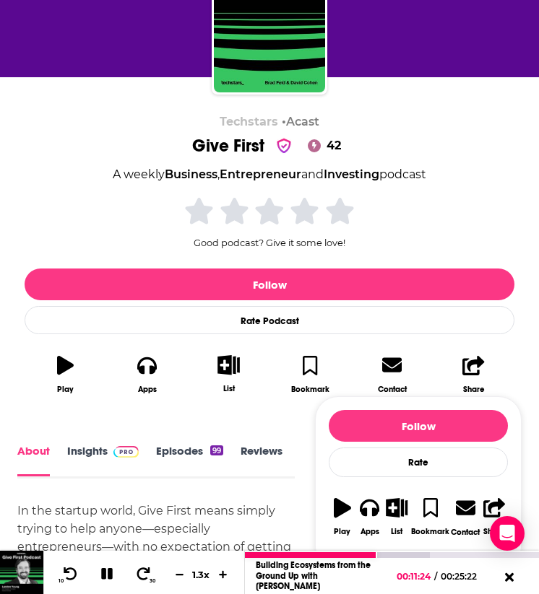
scroll to position [172, 0]
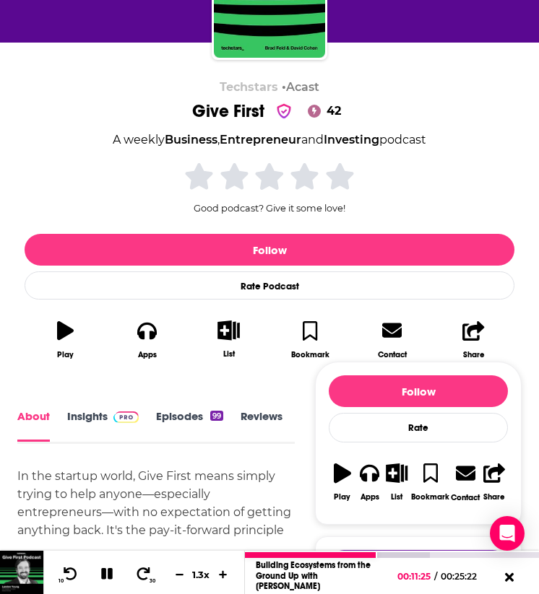
click at [82, 410] on link "Insights" at bounding box center [102, 426] width 71 height 32
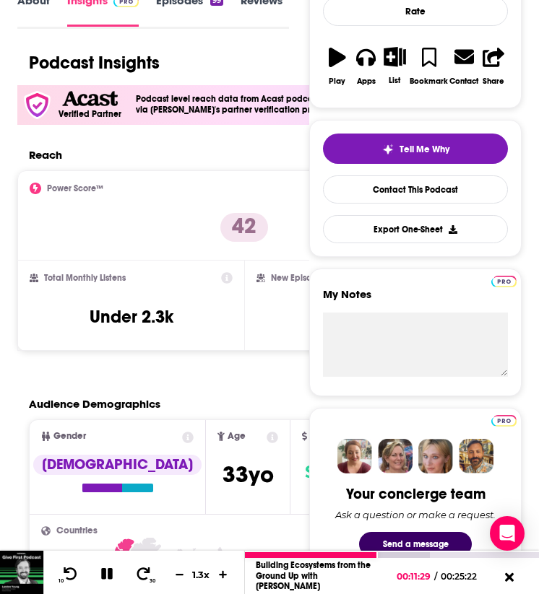
scroll to position [253, 0]
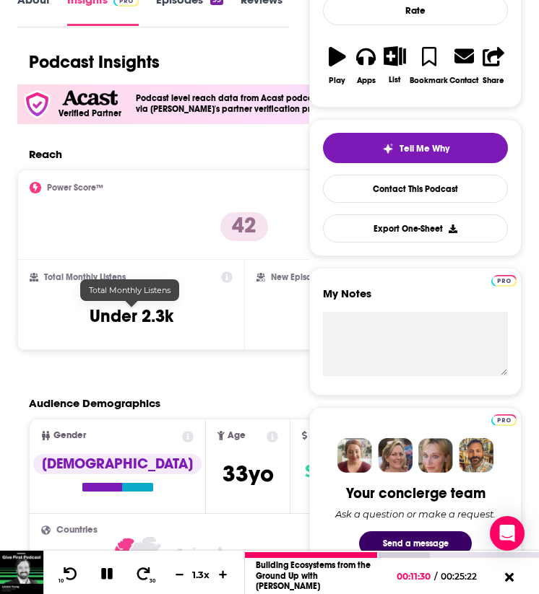
click at [155, 307] on h3 "Under 2.3k" at bounding box center [132, 316] width 84 height 22
drag, startPoint x: 142, startPoint y: 315, endPoint x: 185, endPoint y: 314, distance: 43.3
click at [185, 314] on div "Total Monthly Listens Under 2.3k" at bounding box center [131, 305] width 203 height 66
copy h3 "2.3k"
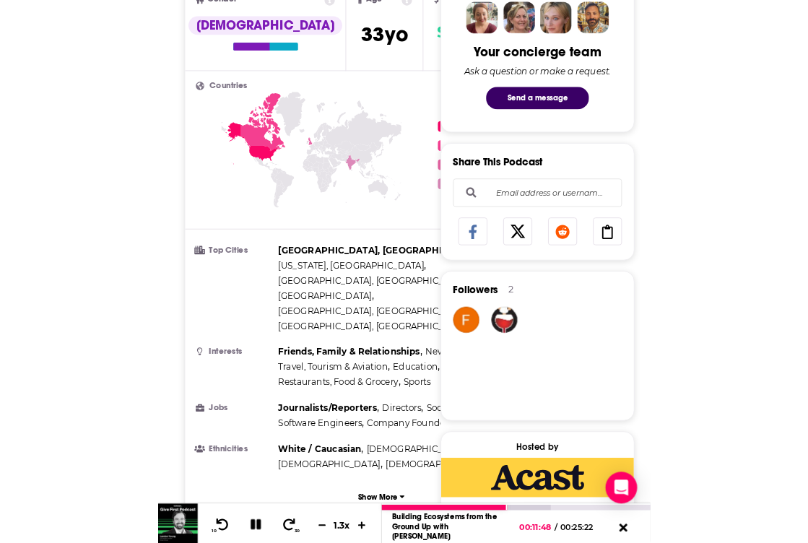
scroll to position [693, 0]
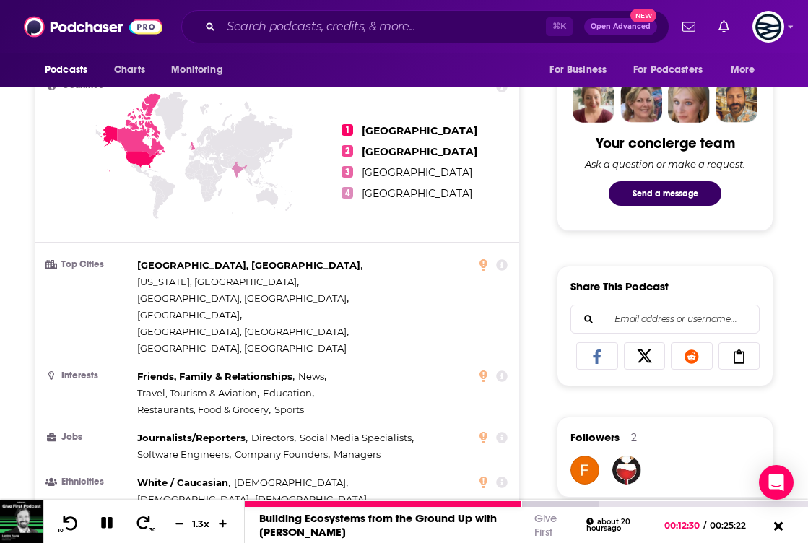
click at [64, 524] on icon at bounding box center [70, 523] width 18 height 14
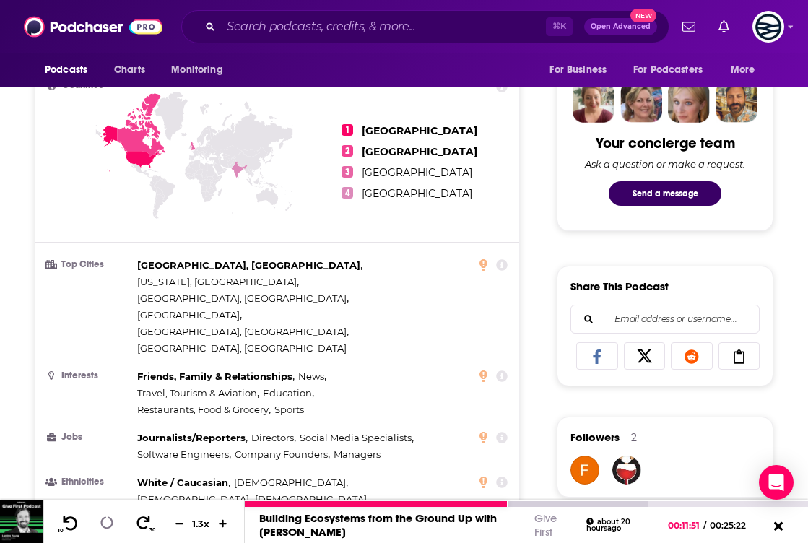
click at [64, 524] on icon at bounding box center [70, 523] width 18 height 14
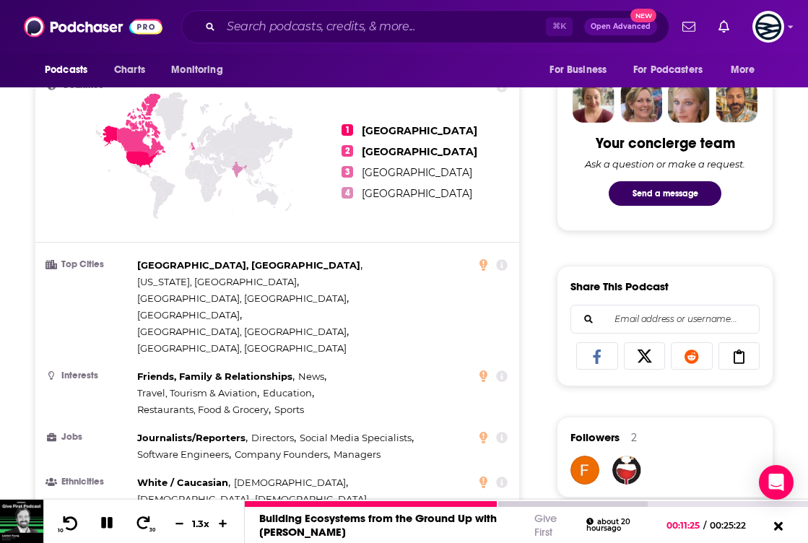
click at [70, 522] on icon at bounding box center [70, 523] width 18 height 14
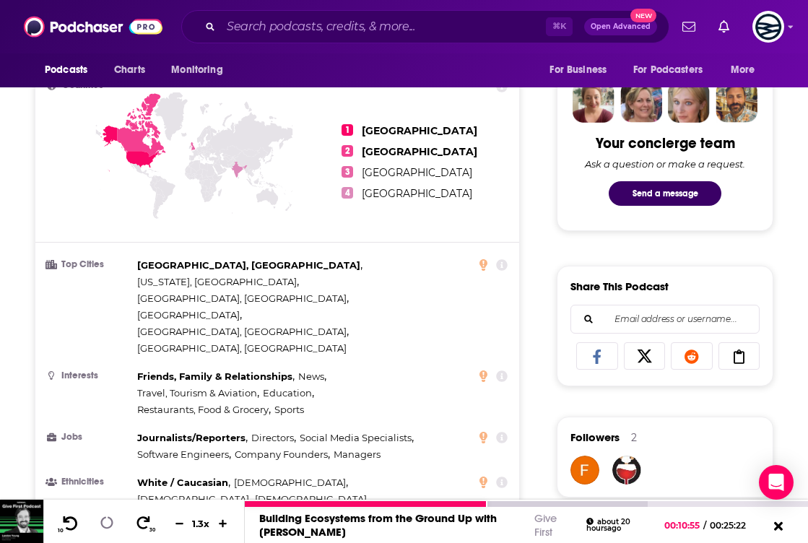
click at [70, 522] on icon at bounding box center [70, 523] width 18 height 14
click at [105, 526] on icon at bounding box center [106, 522] width 13 height 13
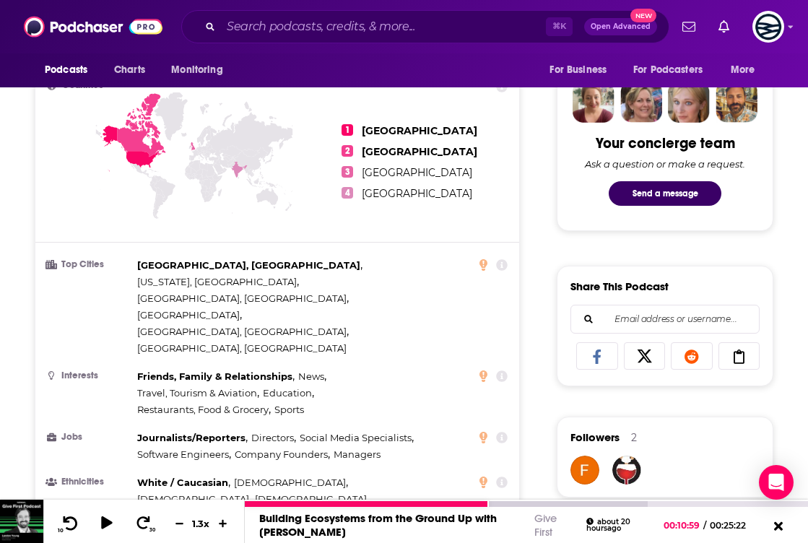
click at [66, 520] on icon at bounding box center [70, 523] width 18 height 14
click at [175, 520] on icon at bounding box center [179, 522] width 12 height 9
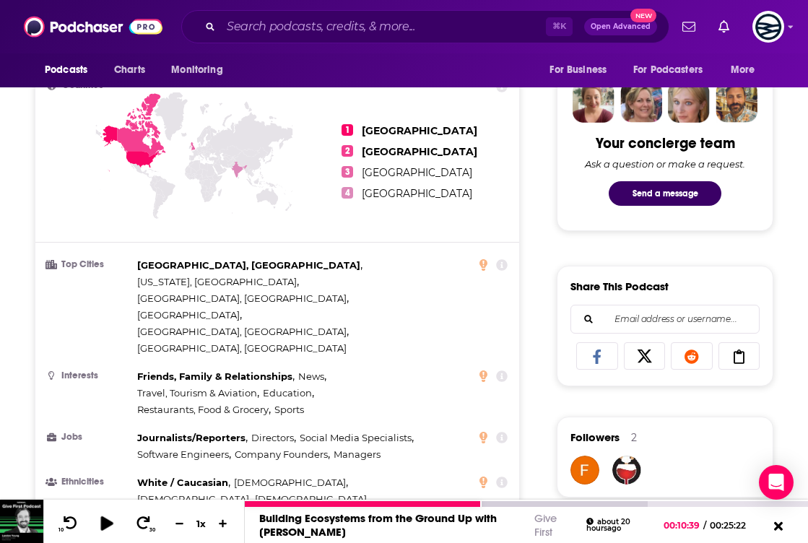
click at [97, 520] on button at bounding box center [106, 523] width 27 height 20
click at [103, 523] on icon at bounding box center [107, 523] width 12 height 12
click at [100, 509] on div "10 30 1 x" at bounding box center [143, 521] width 201 height 43
click at [102, 518] on icon at bounding box center [106, 523] width 12 height 14
click at [102, 518] on icon at bounding box center [107, 523] width 12 height 12
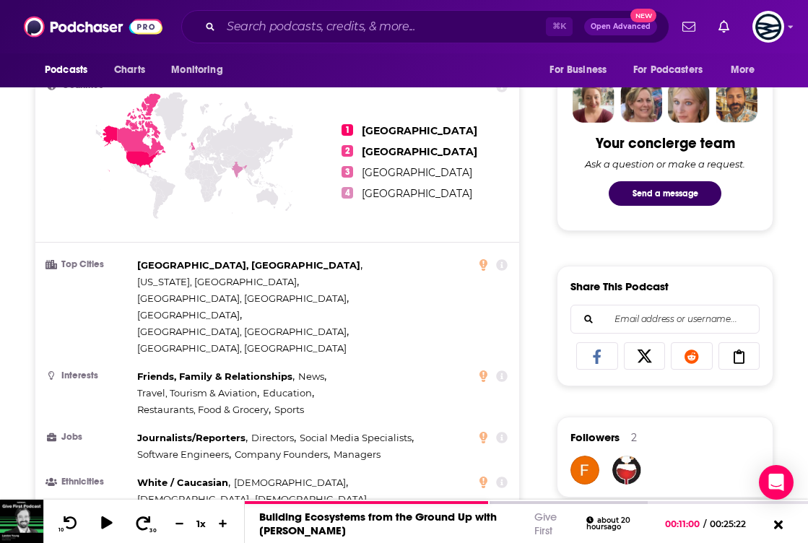
click at [142, 519] on icon at bounding box center [143, 523] width 18 height 14
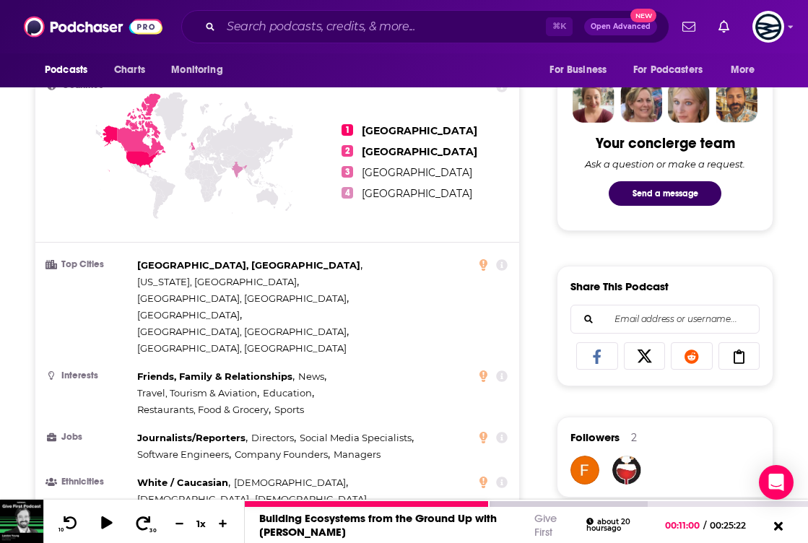
click at [142, 519] on icon at bounding box center [143, 523] width 18 height 14
click at [108, 517] on icon at bounding box center [106, 523] width 18 height 14
click at [69, 520] on icon at bounding box center [70, 523] width 18 height 14
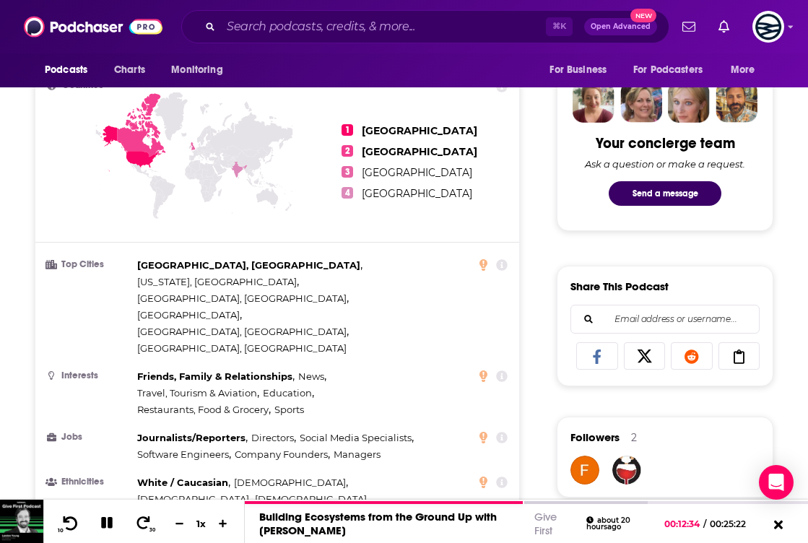
click at [222, 519] on icon at bounding box center [222, 523] width 11 height 9
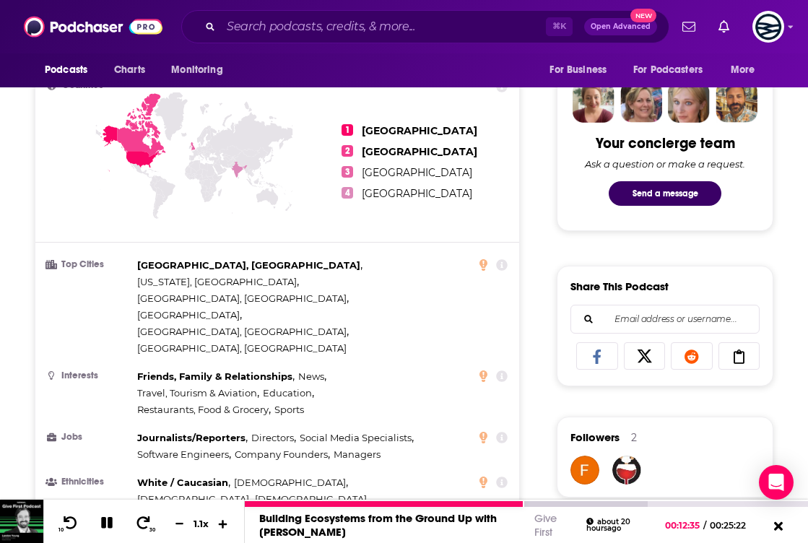
click at [222, 519] on icon at bounding box center [223, 522] width 12 height 9
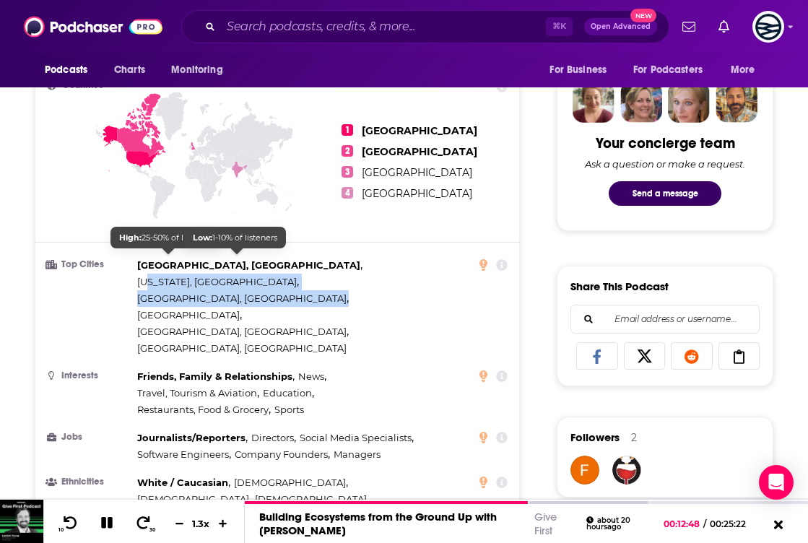
drag, startPoint x: 308, startPoint y: 273, endPoint x: 222, endPoint y: 263, distance: 86.5
click at [222, 262] on div "Portland, OR , New York, NY , Columbia, MO , Ottawa , San Francisco, CA , Los A…" at bounding box center [291, 307] width 308 height 100
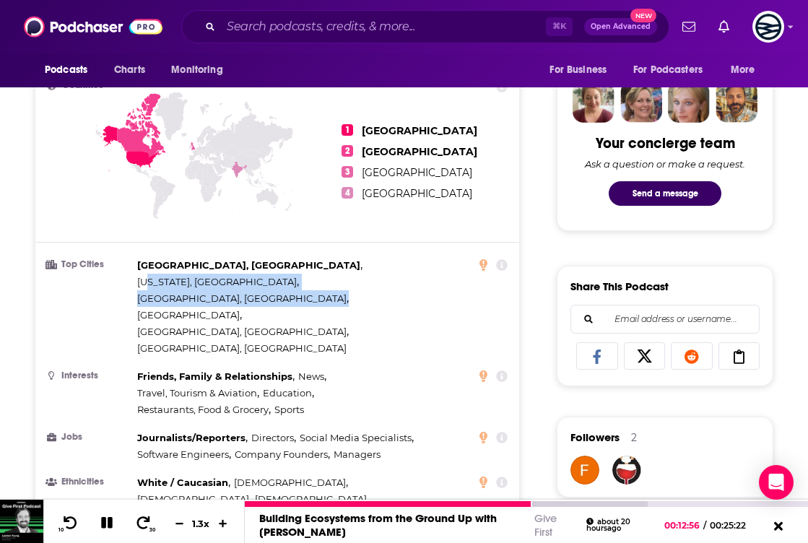
click at [103, 523] on icon at bounding box center [107, 523] width 12 height 12
click at [68, 523] on icon at bounding box center [70, 523] width 18 height 14
click at [102, 523] on icon at bounding box center [106, 523] width 12 height 14
click at [72, 519] on icon at bounding box center [70, 523] width 18 height 14
click at [105, 523] on icon at bounding box center [107, 523] width 12 height 12
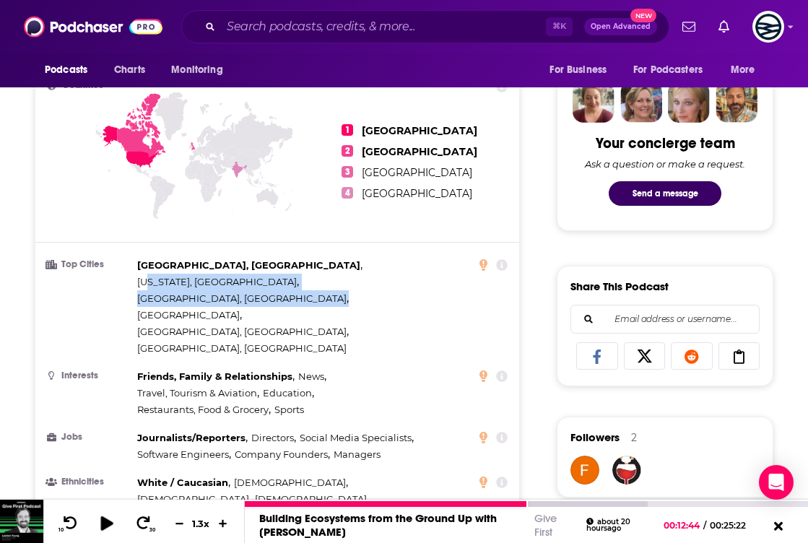
click at [117, 521] on button at bounding box center [106, 523] width 27 height 20
click at [110, 521] on icon at bounding box center [107, 523] width 12 height 12
click at [106, 522] on icon at bounding box center [106, 523] width 12 height 14
click at [106, 522] on icon at bounding box center [107, 522] width 17 height 13
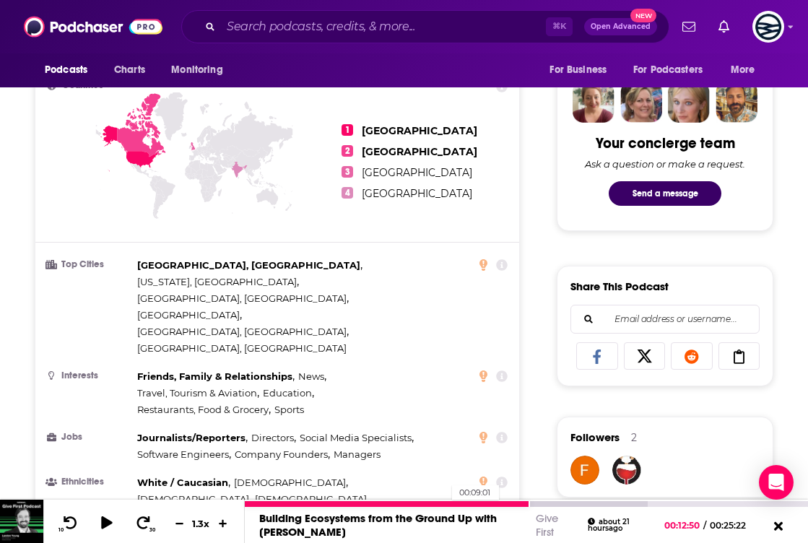
click at [445, 502] on div at bounding box center [387, 504] width 285 height 6
click at [104, 527] on icon at bounding box center [106, 523] width 12 height 14
click at [223, 521] on icon at bounding box center [223, 523] width 9 height 9
click at [135, 518] on icon at bounding box center [143, 523] width 18 height 14
click at [66, 513] on div "10 30 1.4 x" at bounding box center [143, 521] width 201 height 43
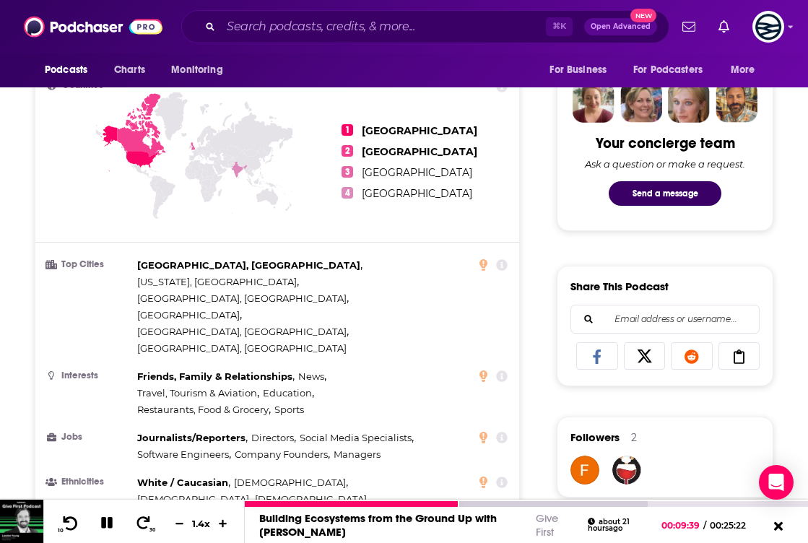
click at [66, 522] on icon at bounding box center [70, 523] width 18 height 14
click at [105, 521] on icon at bounding box center [107, 523] width 12 height 12
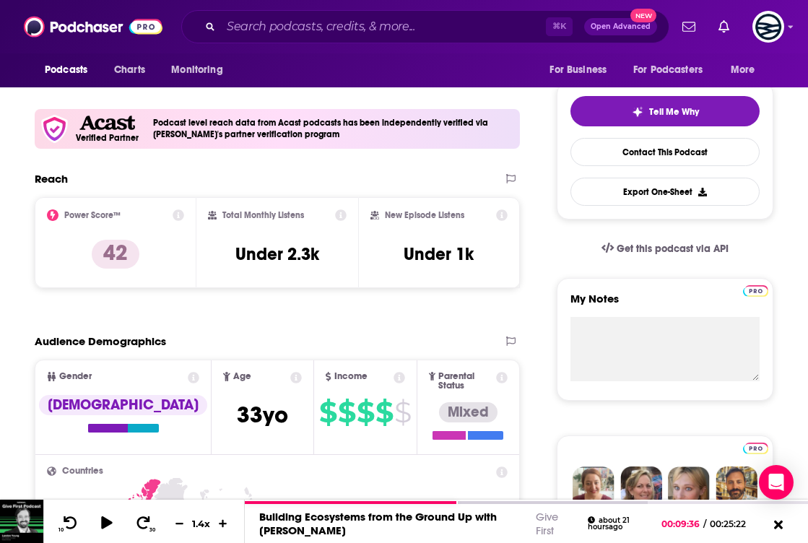
scroll to position [0, 0]
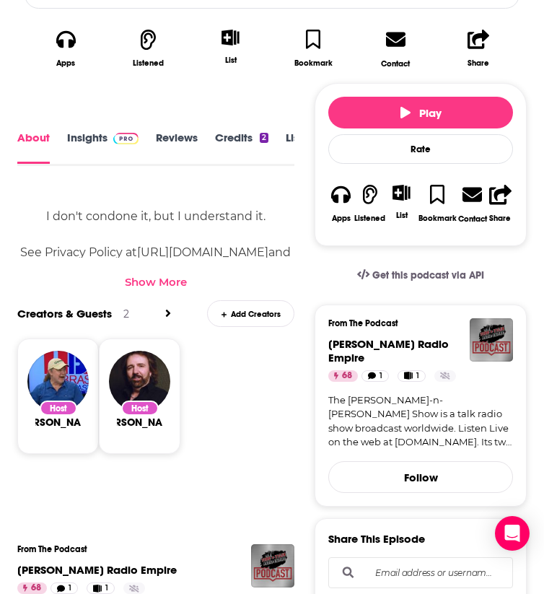
scroll to position [0, 104]
click at [269, 149] on link "Transcript" at bounding box center [251, 147] width 51 height 32
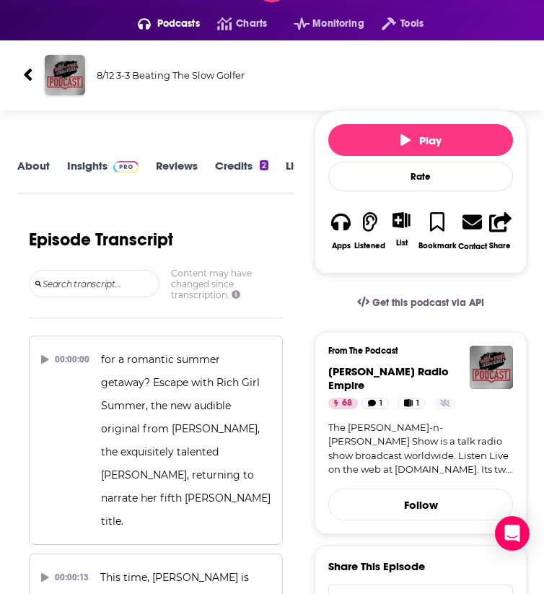
click at [29, 74] on icon at bounding box center [28, 74] width 10 height 19
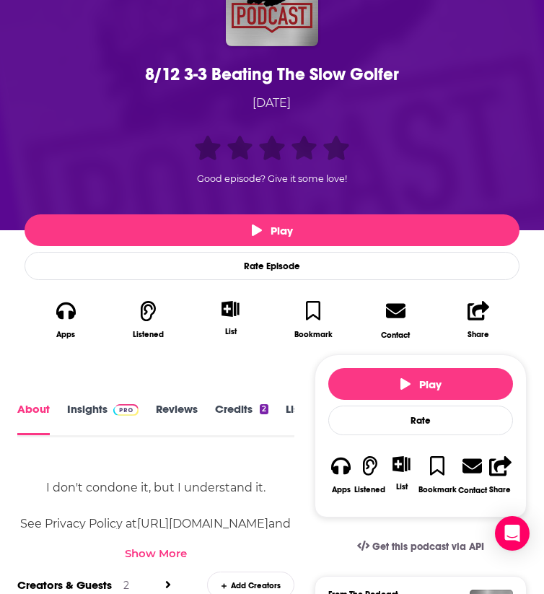
scroll to position [2, 0]
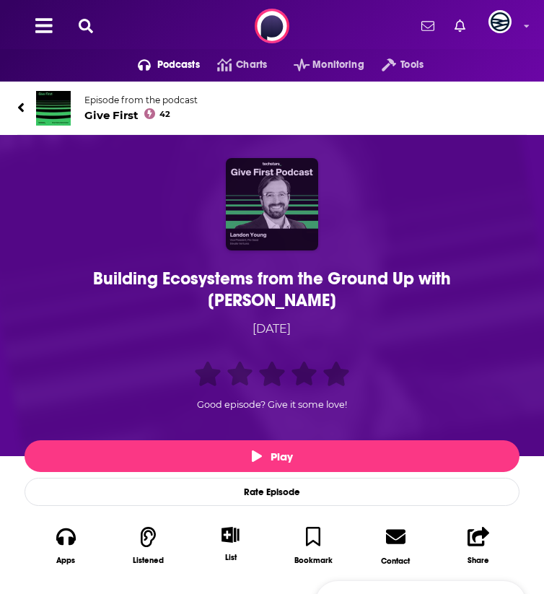
click at [266, 207] on img "Building Ecosystems from the Ground Up with Landon Young" at bounding box center [272, 204] width 92 height 92
click at [259, 226] on img "Building Ecosystems from the Ground Up with Landon Young" at bounding box center [272, 204] width 92 height 92
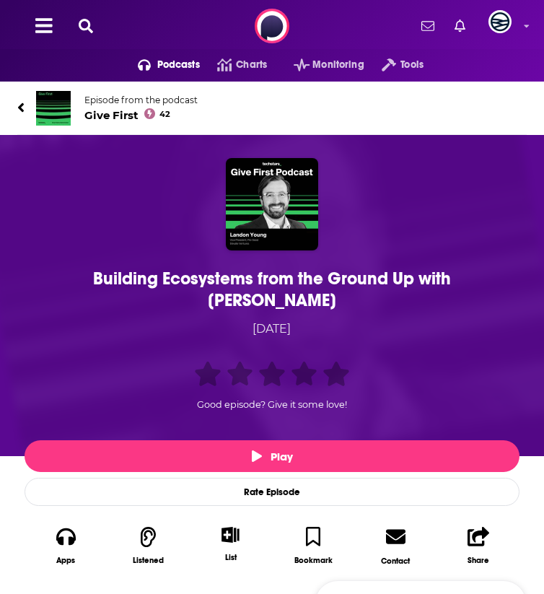
click at [60, 105] on img at bounding box center [53, 108] width 35 height 35
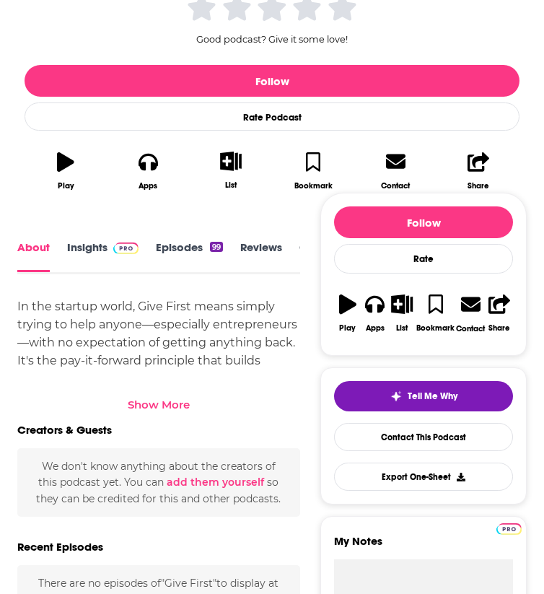
scroll to position [360, 0]
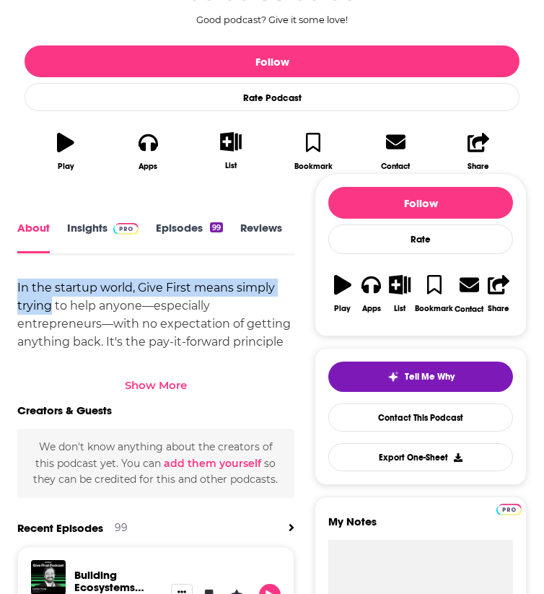
drag, startPoint x: 8, startPoint y: 285, endPoint x: 50, endPoint y: 300, distance: 44.5
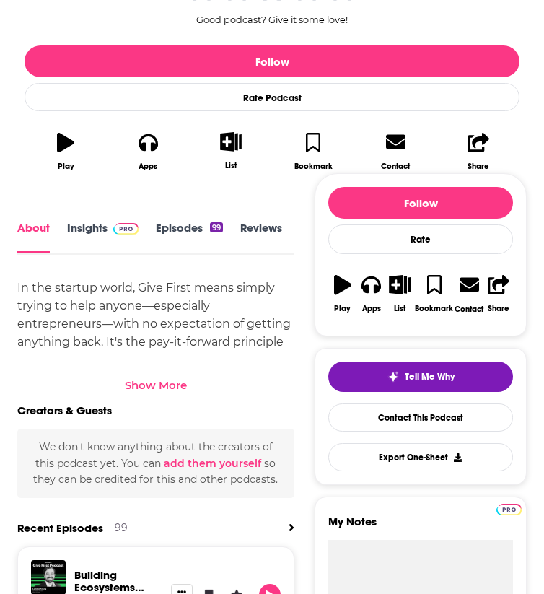
click at [147, 391] on div "Show More" at bounding box center [156, 385] width 62 height 14
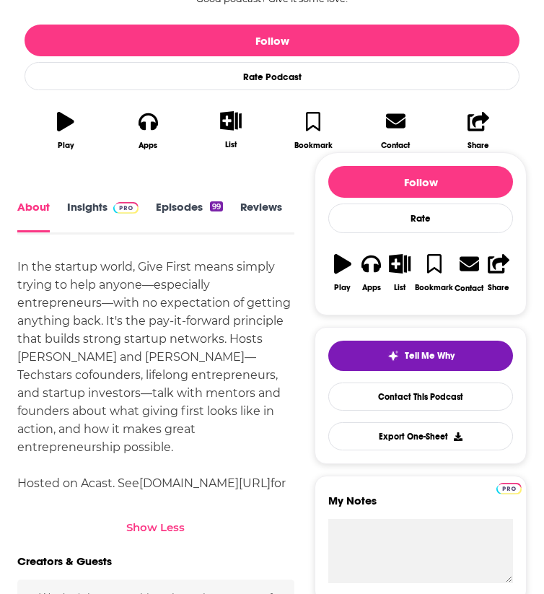
scroll to position [383, 0]
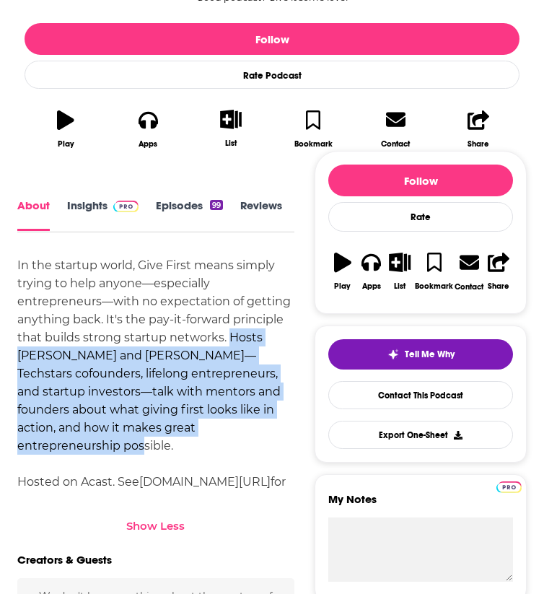
drag, startPoint x: 228, startPoint y: 334, endPoint x: 298, endPoint y: 435, distance: 122.6
copy div "Hosts [PERSON_NAME] and [PERSON_NAME]—Techstars cofounders, lifelong entreprene…"
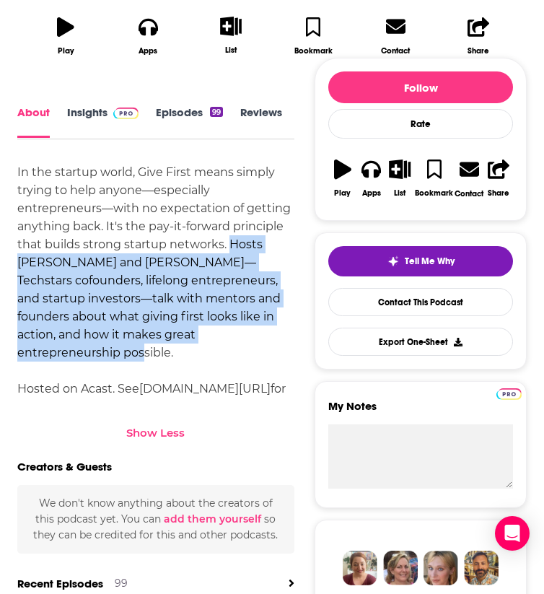
scroll to position [506, 0]
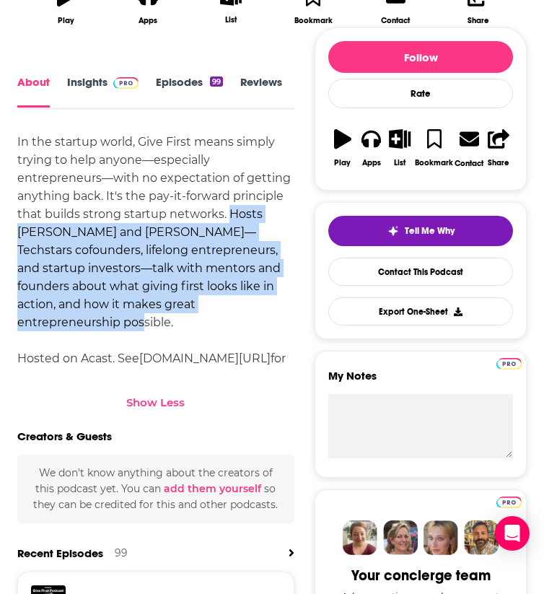
click at [98, 79] on link "Insights" at bounding box center [102, 92] width 71 height 32
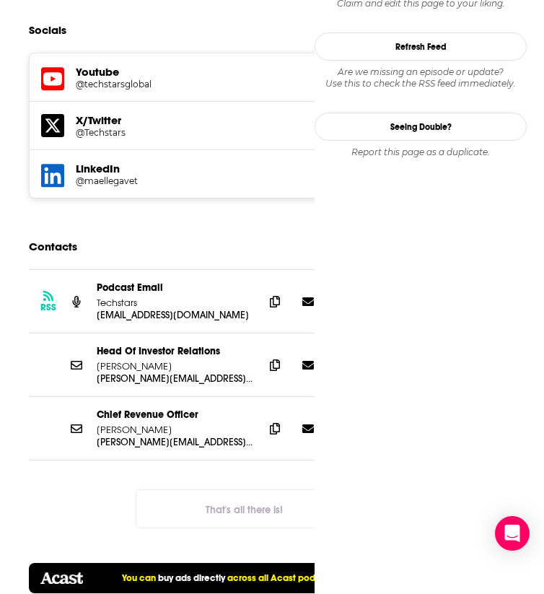
scroll to position [1571, 0]
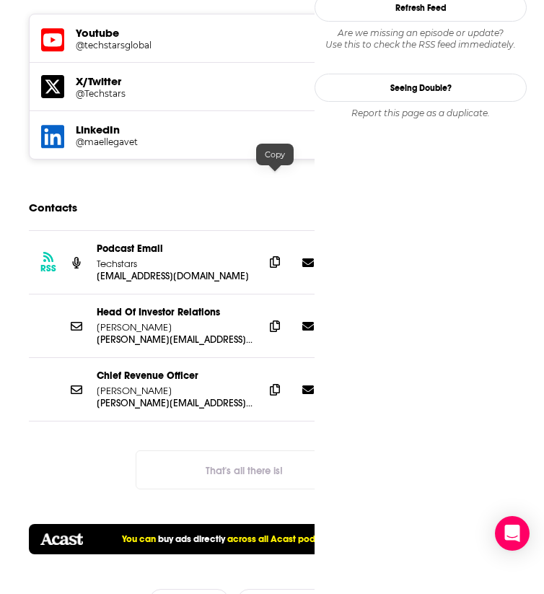
click at [274, 256] on icon at bounding box center [275, 262] width 10 height 12
